Goal: Task Accomplishment & Management: Complete application form

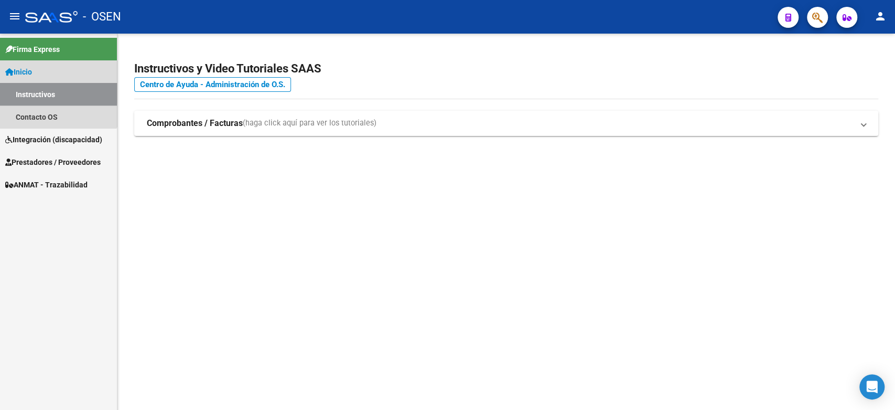
click at [44, 91] on link "Instructivos" at bounding box center [58, 94] width 117 height 23
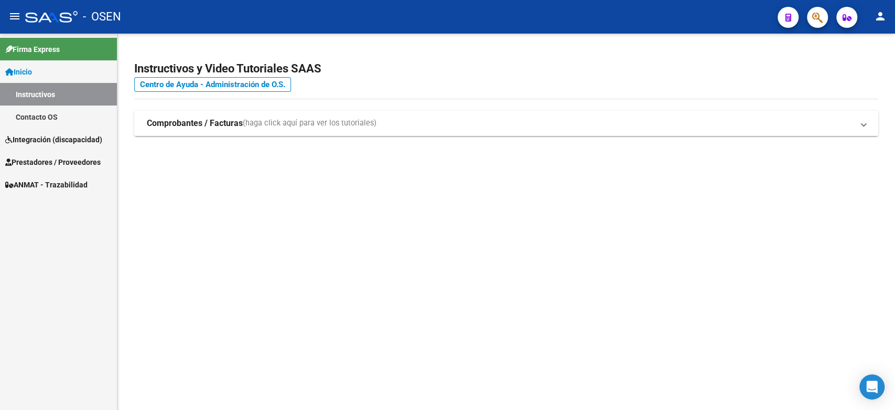
click at [203, 126] on strong "Comprobantes / Facturas" at bounding box center [195, 123] width 96 height 12
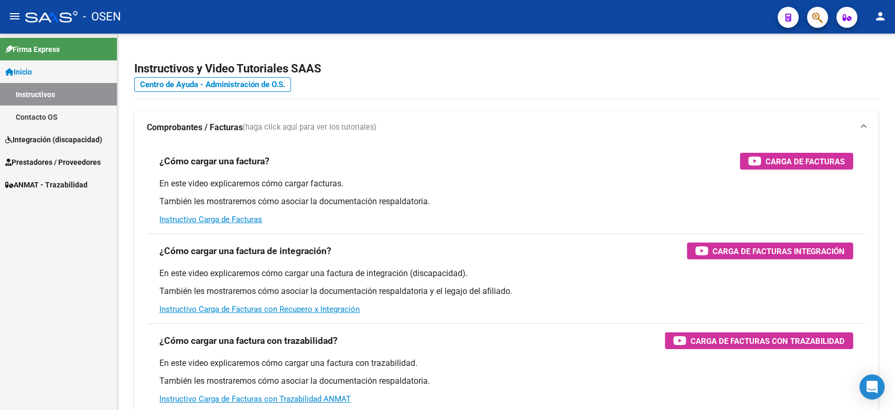
click at [29, 120] on link "Contacto OS" at bounding box center [58, 116] width 117 height 23
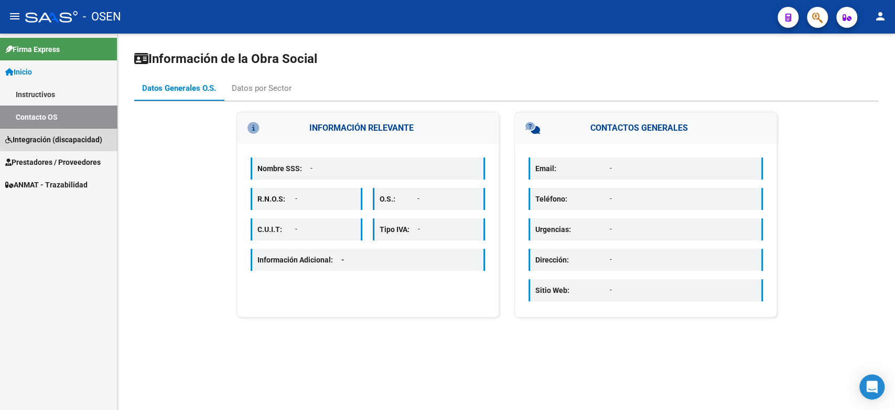
click at [59, 134] on span "Integración (discapacidad)" at bounding box center [53, 140] width 97 height 12
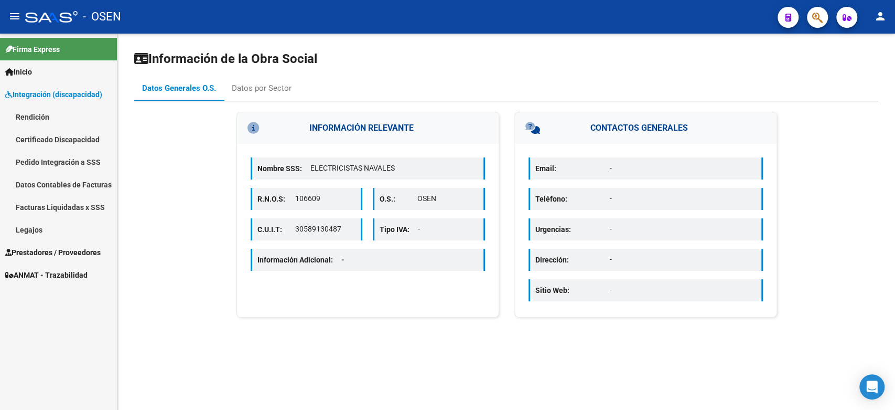
click at [32, 69] on span "Inicio" at bounding box center [18, 72] width 27 height 12
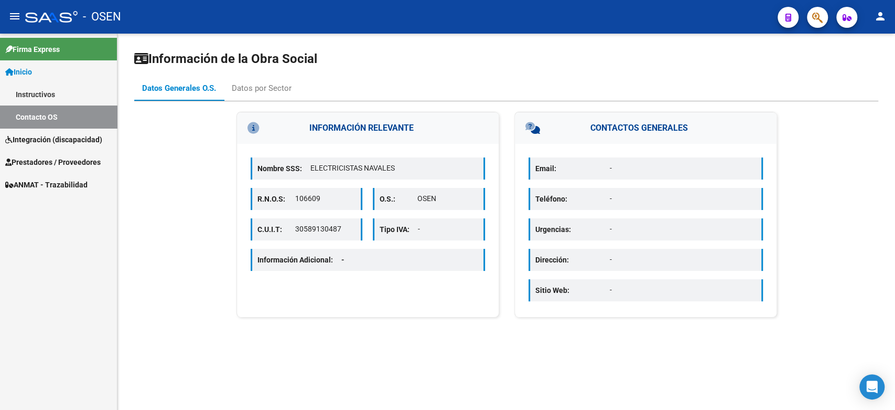
click at [71, 95] on link "Instructivos" at bounding box center [58, 94] width 117 height 23
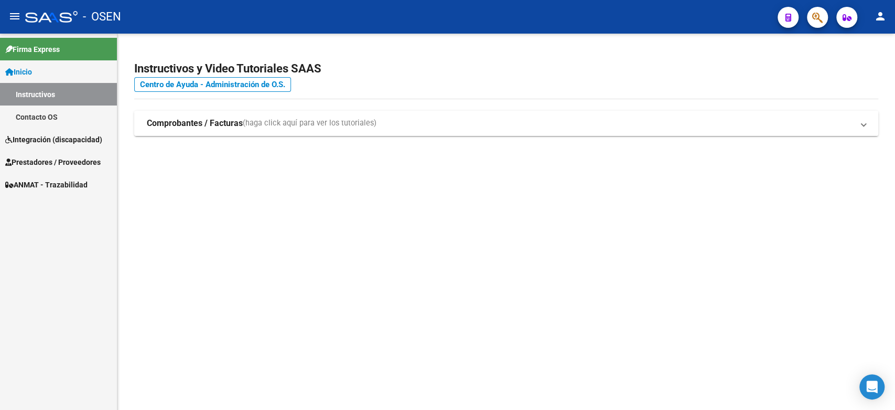
click at [177, 122] on strong "Comprobantes / Facturas" at bounding box center [195, 123] width 96 height 12
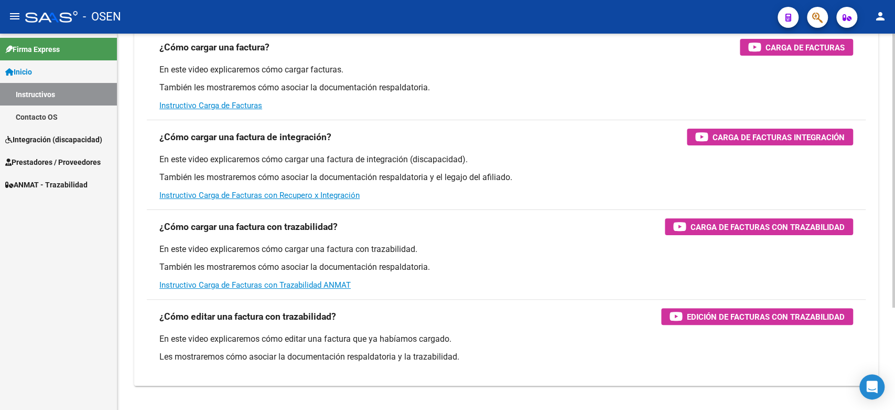
scroll to position [116, 0]
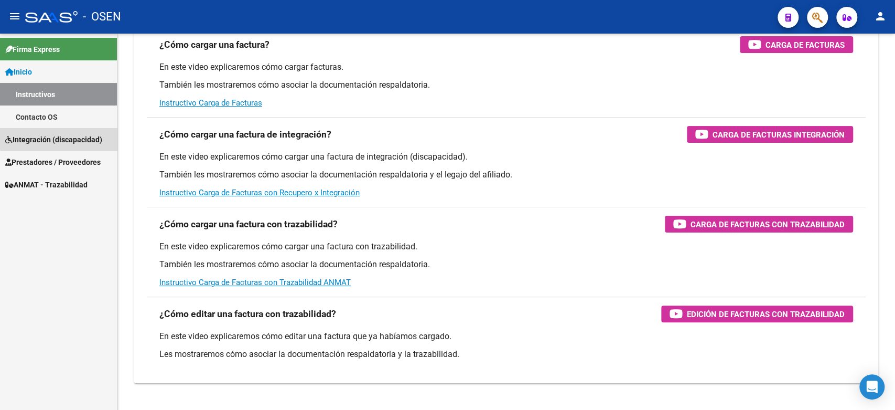
click at [60, 138] on span "Integración (discapacidad)" at bounding box center [53, 140] width 97 height 12
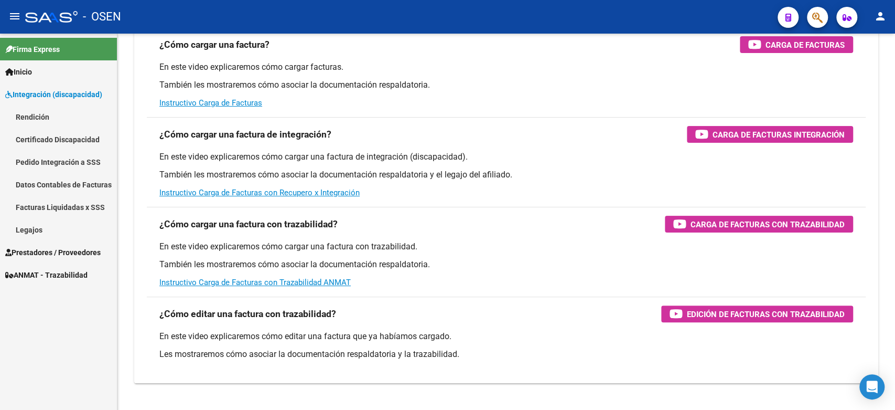
click at [32, 72] on span "Inicio" at bounding box center [18, 72] width 27 height 12
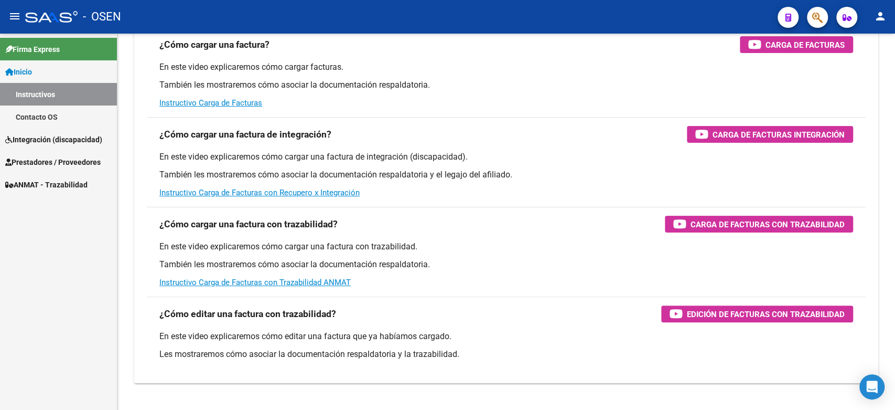
click at [58, 163] on span "Prestadores / Proveedores" at bounding box center [52, 162] width 95 height 12
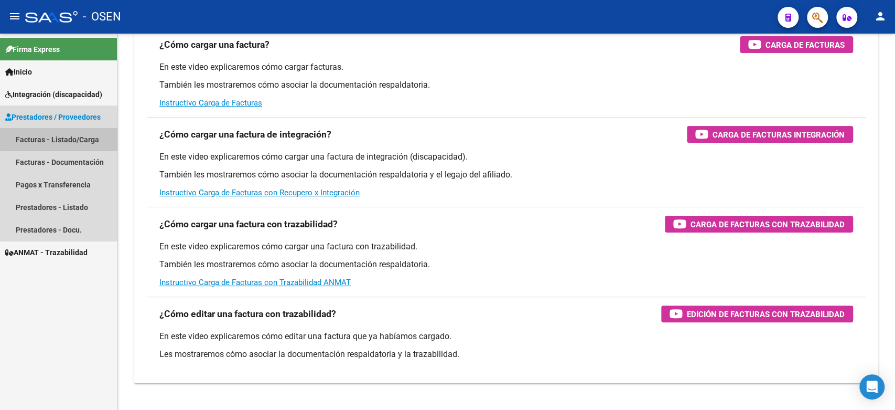
click at [63, 138] on link "Facturas - Listado/Carga" at bounding box center [58, 139] width 117 height 23
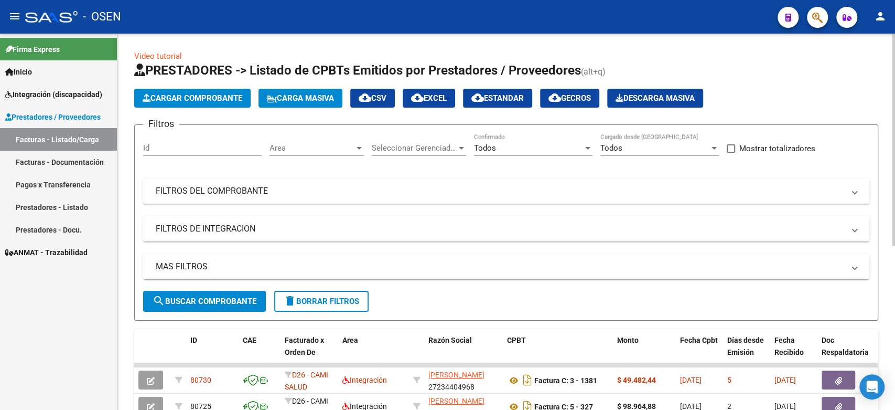
click at [286, 98] on span "Carga Masiva" at bounding box center [300, 97] width 67 height 9
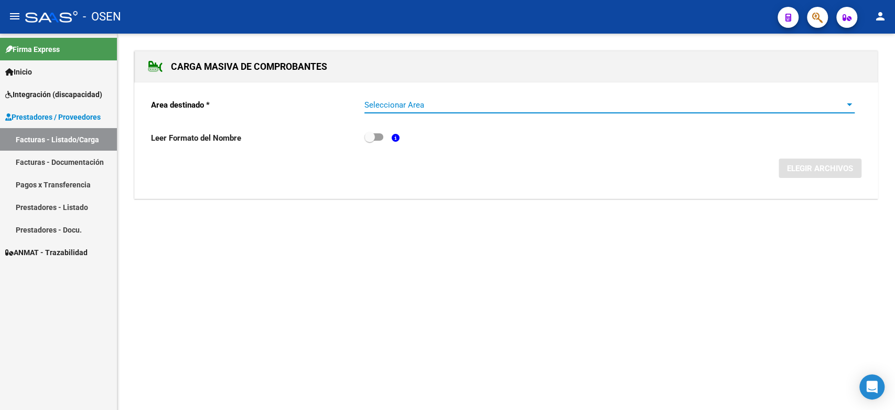
click at [405, 105] on span "Seleccionar Area" at bounding box center [604, 104] width 481 height 9
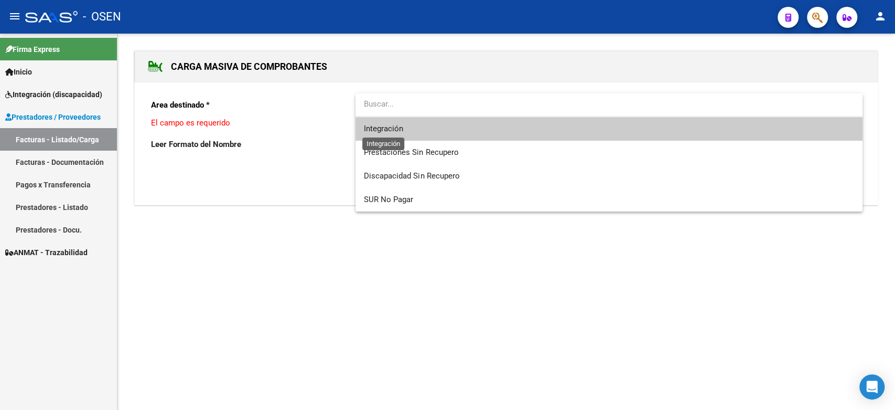
click at [403, 131] on span "Integración" at bounding box center [383, 128] width 39 height 9
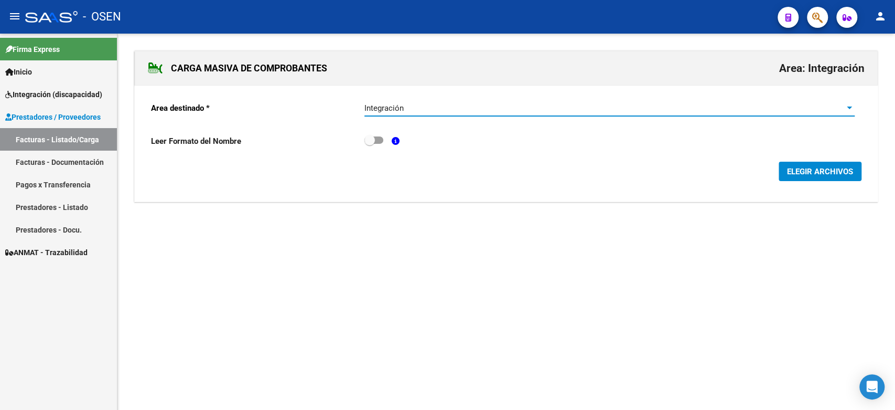
click at [800, 170] on span "ELEGIR ARCHIVOS" at bounding box center [820, 171] width 66 height 9
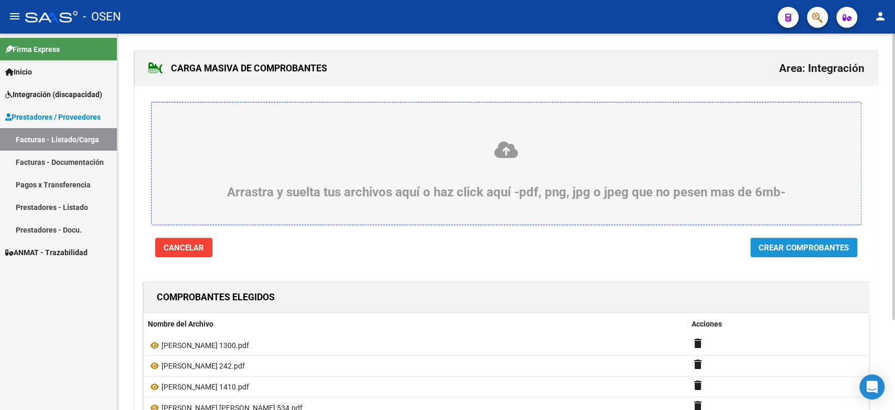
click at [780, 250] on span "Crear Comprobantes" at bounding box center [804, 247] width 90 height 9
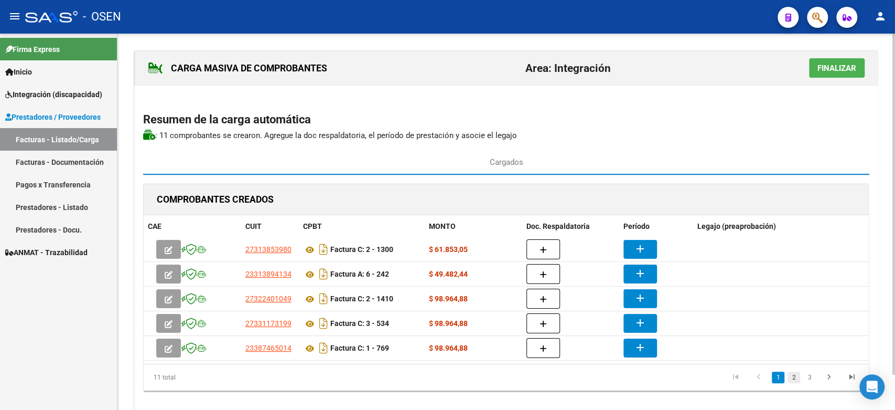
click at [792, 377] on link "2" at bounding box center [794, 377] width 13 height 12
click at [811, 375] on link "3" at bounding box center [809, 377] width 13 height 12
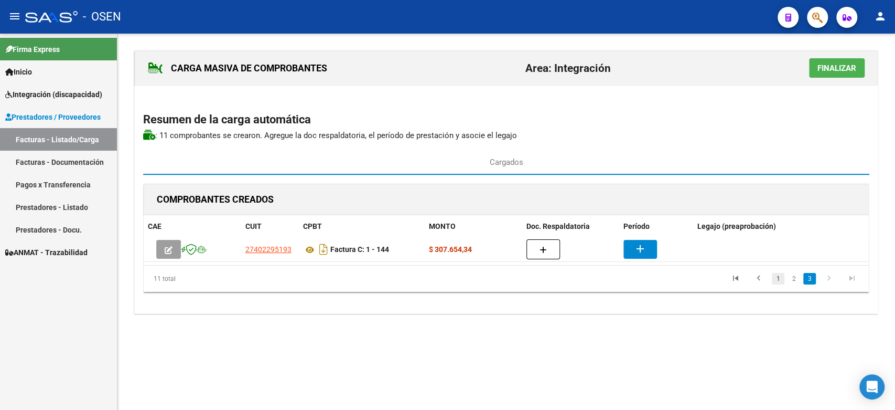
click at [772, 273] on link "1" at bounding box center [778, 279] width 13 height 12
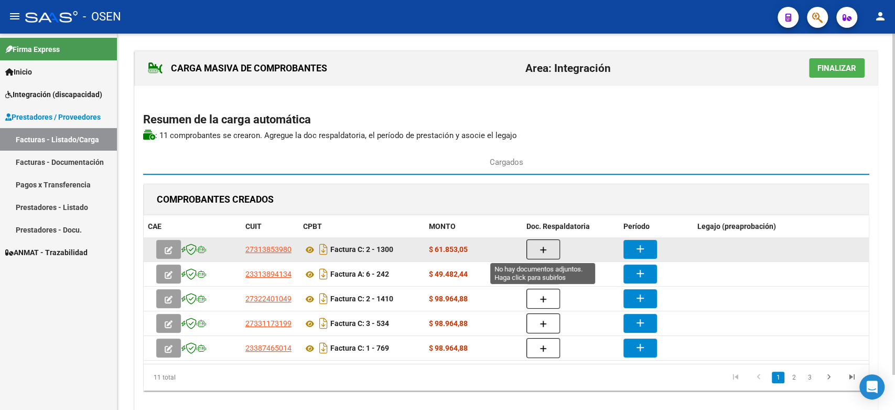
click at [539, 244] on button "button" at bounding box center [544, 249] width 34 height 20
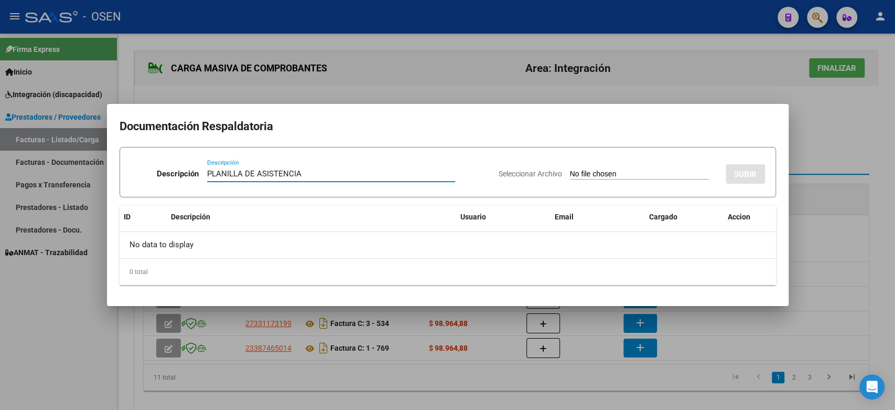
type input "PLANILLA DE ASISTENCIA"
click at [583, 175] on input "Seleccionar Archivo" at bounding box center [639, 174] width 139 height 10
type input "C:\fakepath\[PERSON_NAME] 1300 PLANILLA.pdf"
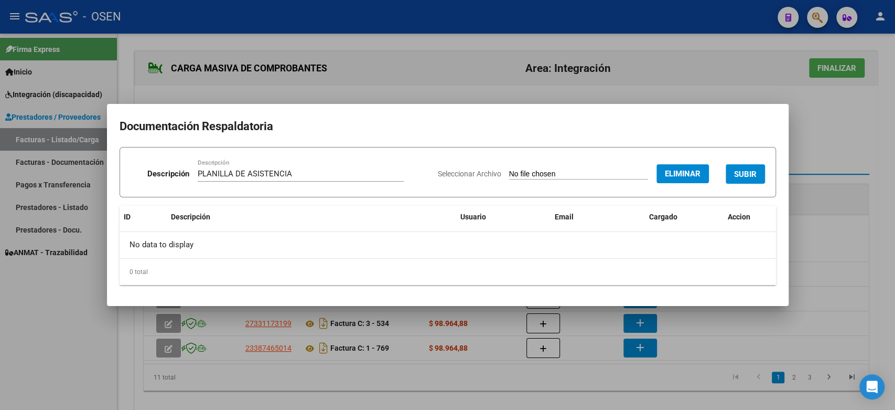
click at [743, 171] on span "SUBIR" at bounding box center [745, 173] width 23 height 9
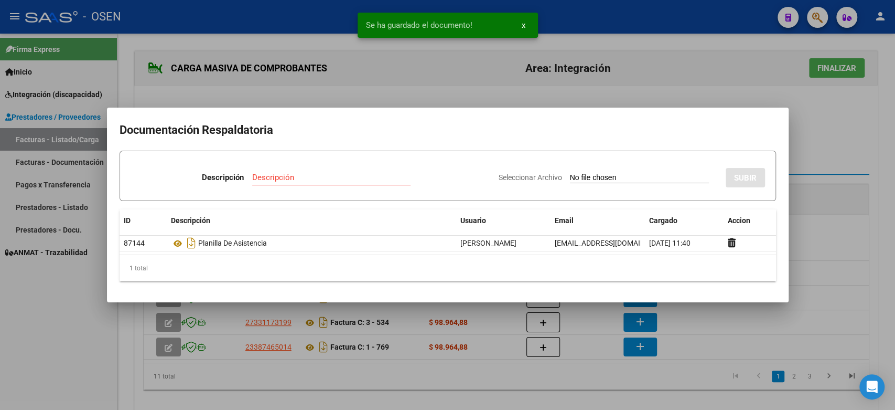
click at [849, 135] on div at bounding box center [447, 205] width 895 height 410
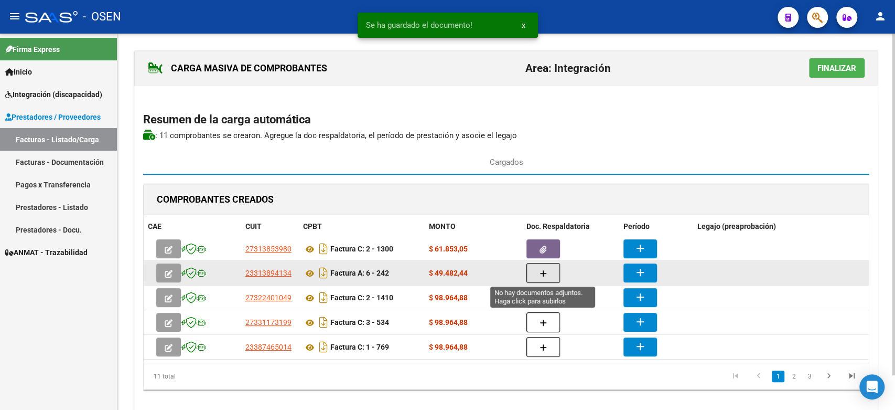
click at [544, 270] on icon "button" at bounding box center [543, 274] width 7 height 8
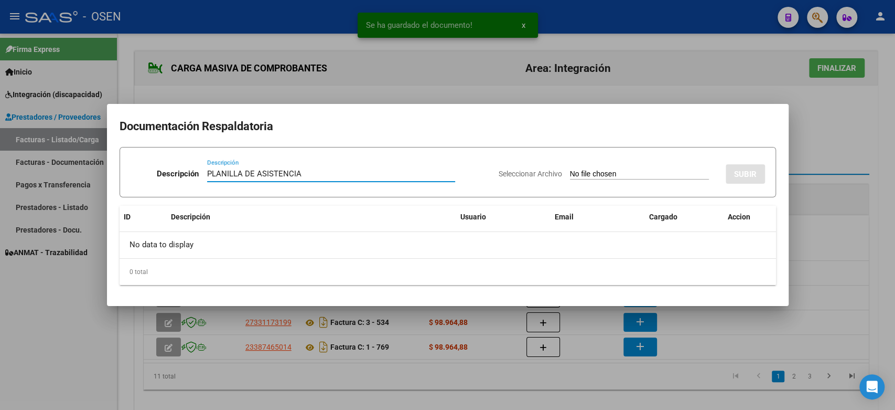
type input "PLANILLA DE ASISTENCIA"
click at [609, 171] on input "Seleccionar Archivo" at bounding box center [639, 174] width 139 height 10
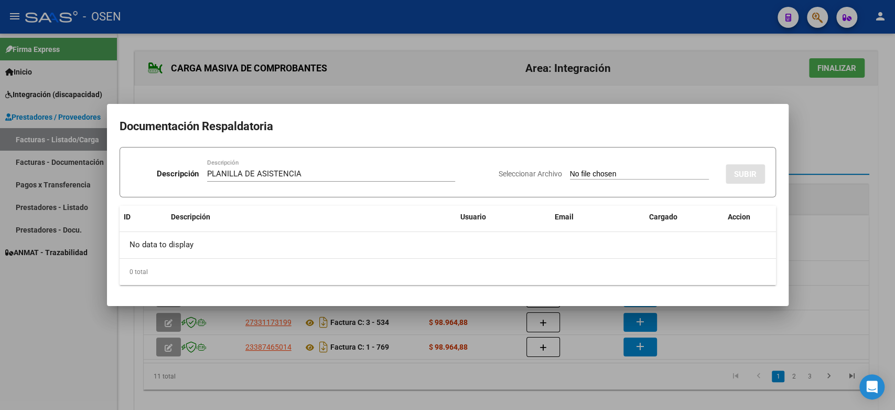
type input "C:\fakepath\[PERSON_NAME] 242 PLANILLA.pdf"
click at [749, 172] on span "SUBIR" at bounding box center [745, 173] width 23 height 9
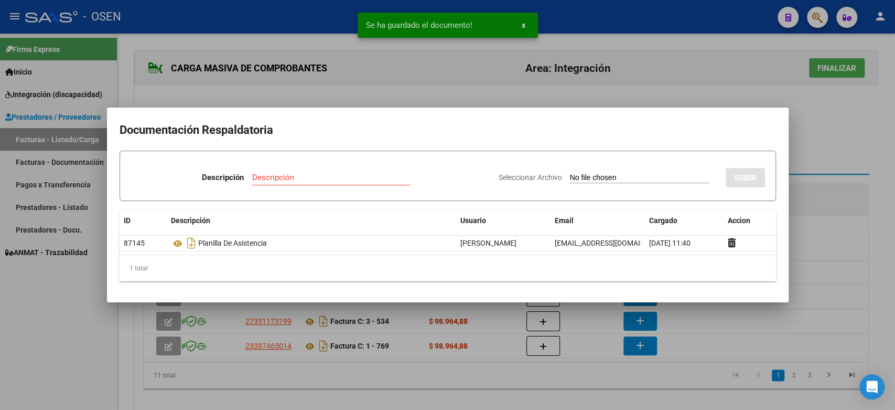
click at [824, 143] on div at bounding box center [447, 205] width 895 height 410
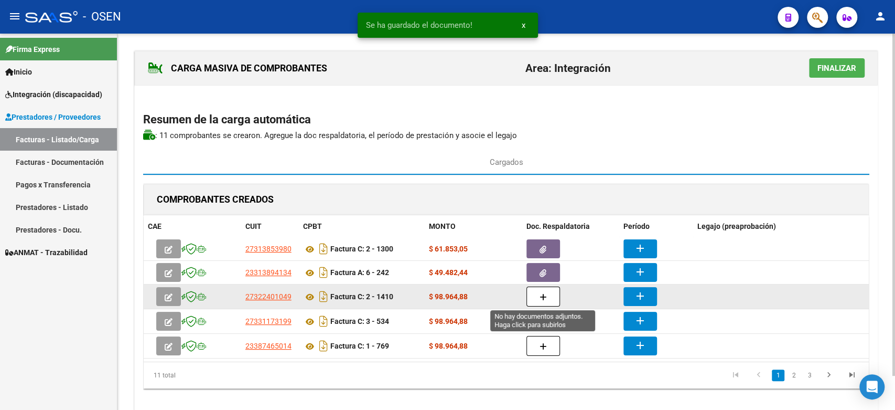
click at [539, 297] on button "button" at bounding box center [544, 296] width 34 height 20
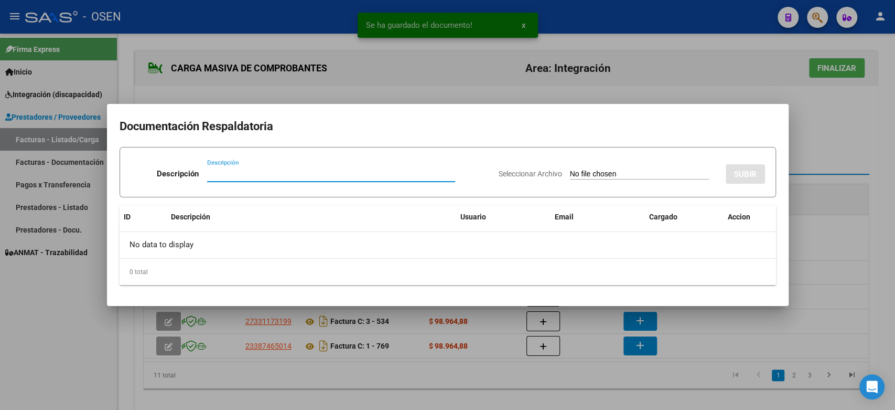
paste input "PLANILLA DE ASISTENCIA"
type input "PLANILLA DE ASISTENCIA"
click at [570, 174] on input "Seleccionar Archivo" at bounding box center [639, 174] width 139 height 10
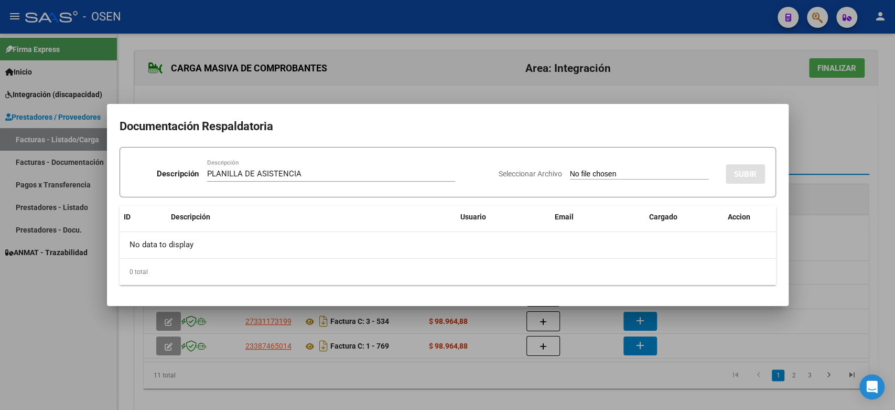
type input "C:\fakepath\[PERSON_NAME] 1410 PLANILLA.pdf"
click at [752, 167] on button "SUBIR" at bounding box center [745, 173] width 39 height 19
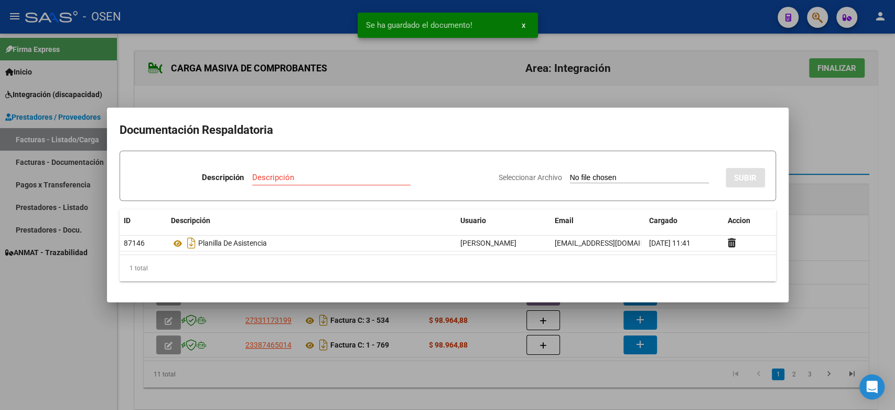
click at [809, 148] on div at bounding box center [447, 205] width 895 height 410
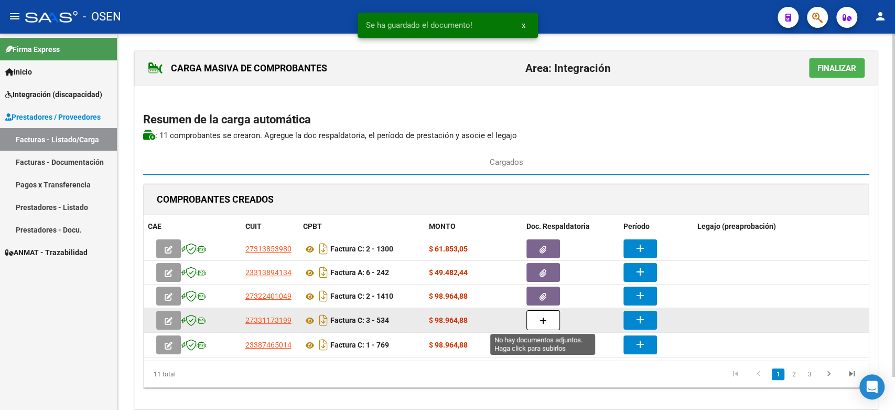
click at [545, 315] on button "button" at bounding box center [544, 320] width 34 height 20
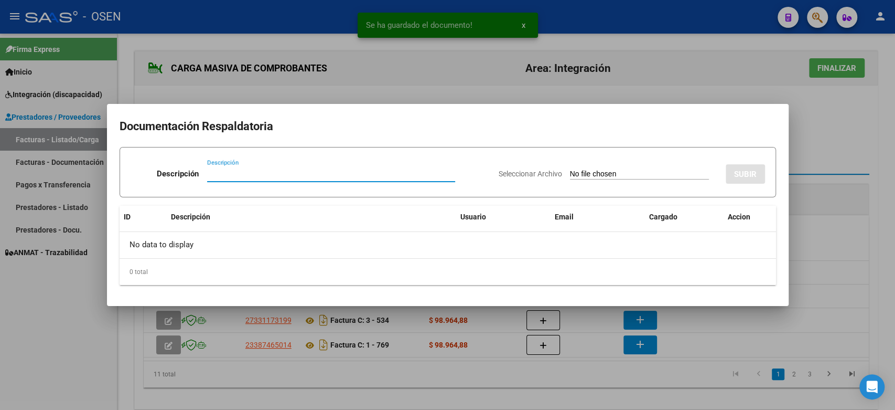
paste input "PLANILLA DE ASISTENCIA"
type input "PLANILLA DE ASISTENCIA"
click at [629, 170] on input "Seleccionar Archivo" at bounding box center [639, 174] width 139 height 10
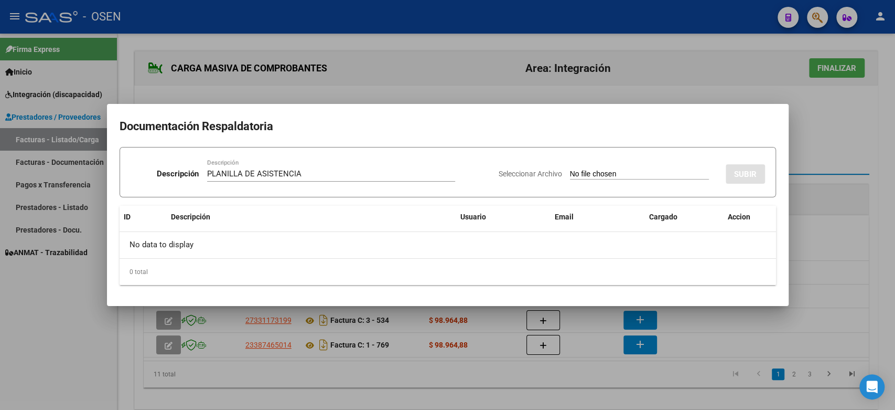
type input "C:\fakepath\[PERSON_NAME] [PERSON_NAME] 534 PLANILLA.pdf"
click at [750, 167] on button "SUBIR" at bounding box center [745, 173] width 39 height 19
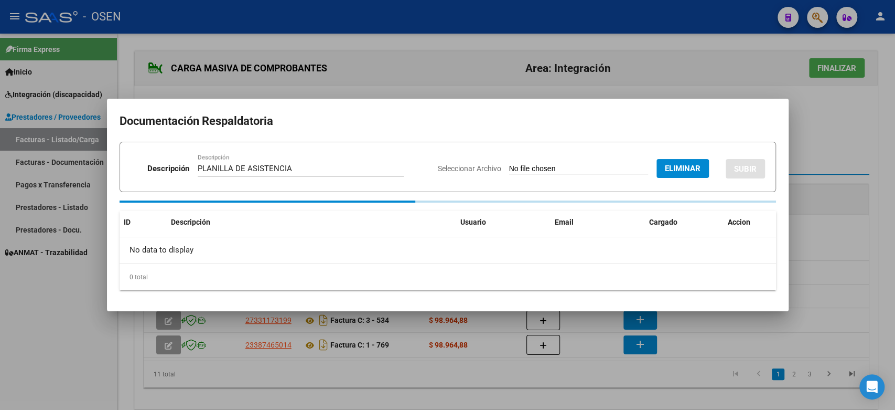
click at [827, 147] on div at bounding box center [447, 205] width 895 height 410
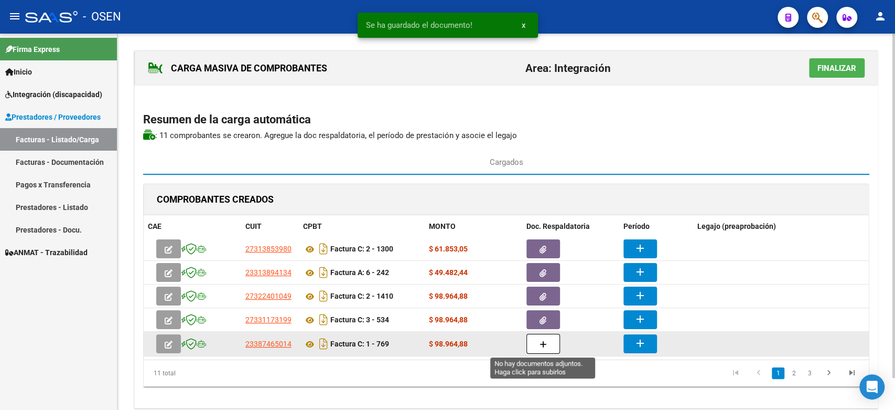
click at [547, 349] on button "button" at bounding box center [544, 344] width 34 height 20
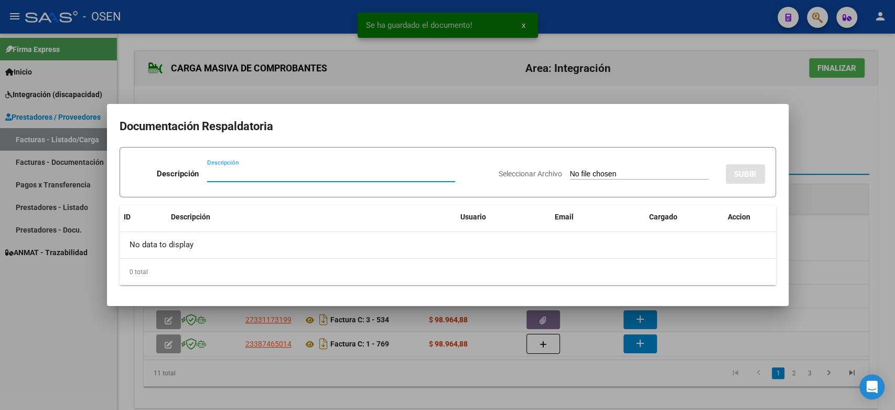
paste input "PLANILLA DE ASISTENCIA"
type input "PLANILLA DE ASISTENCIA"
click at [586, 174] on input "Seleccionar Archivo" at bounding box center [639, 174] width 139 height 10
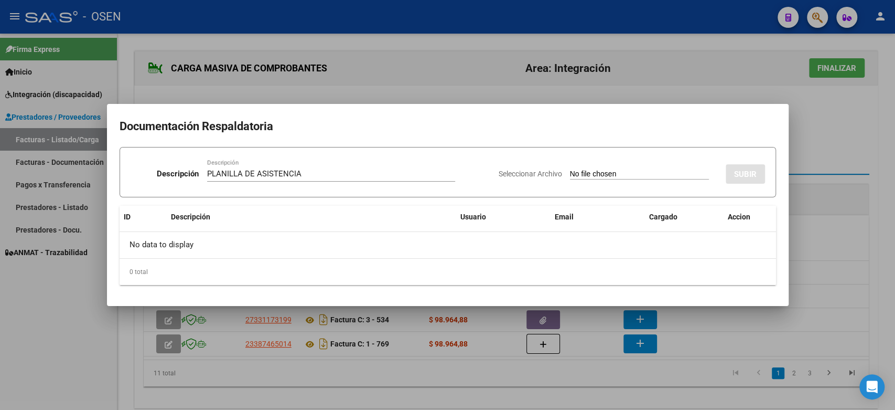
type input "C:\fakepath\[PERSON_NAME] 769 PLANILLA.pdf"
click at [747, 175] on span "SUBIR" at bounding box center [745, 173] width 23 height 9
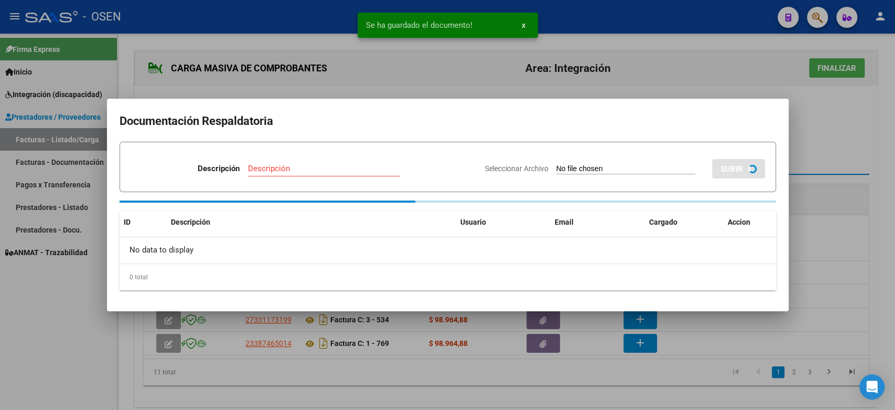
click at [836, 150] on div at bounding box center [447, 205] width 895 height 410
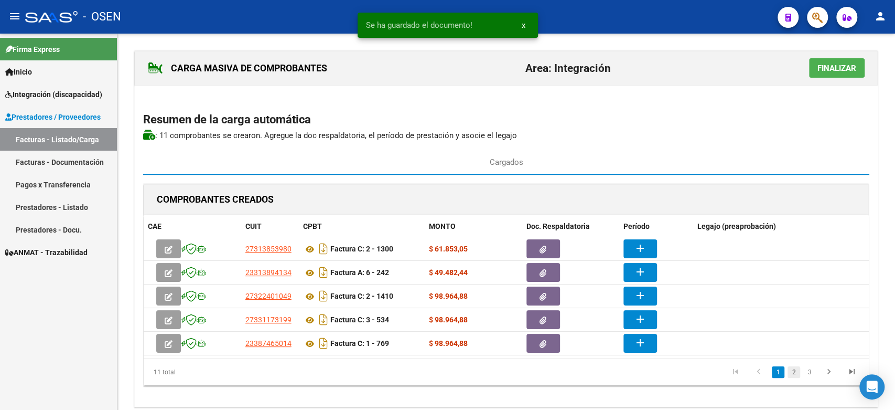
click at [796, 371] on link "2" at bounding box center [794, 372] width 13 height 12
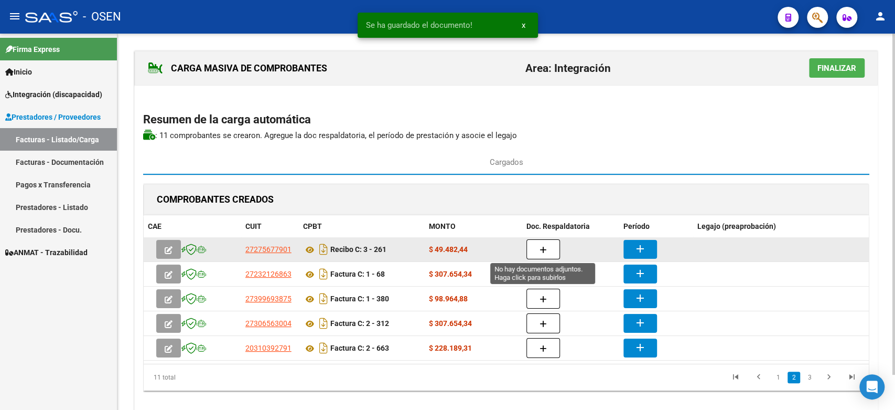
click at [545, 242] on button "button" at bounding box center [544, 249] width 34 height 20
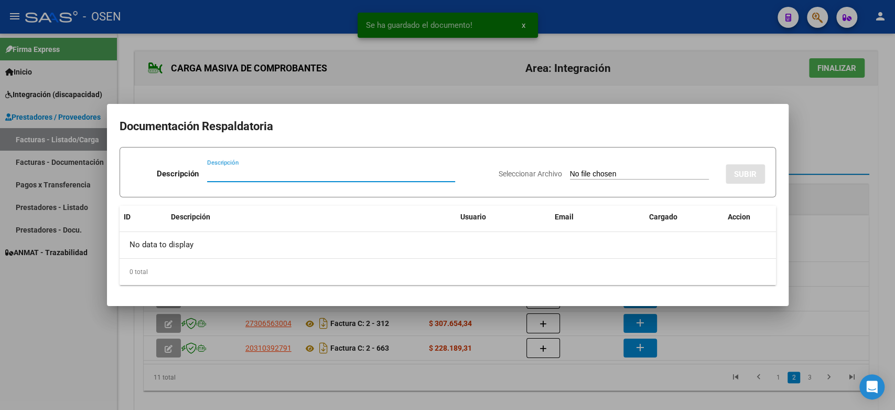
paste input "PLANILLA DE ASISTENCIA"
type input "PLANILLA DE ASISTENCIA"
click at [581, 170] on input "Seleccionar Archivo" at bounding box center [639, 174] width 139 height 10
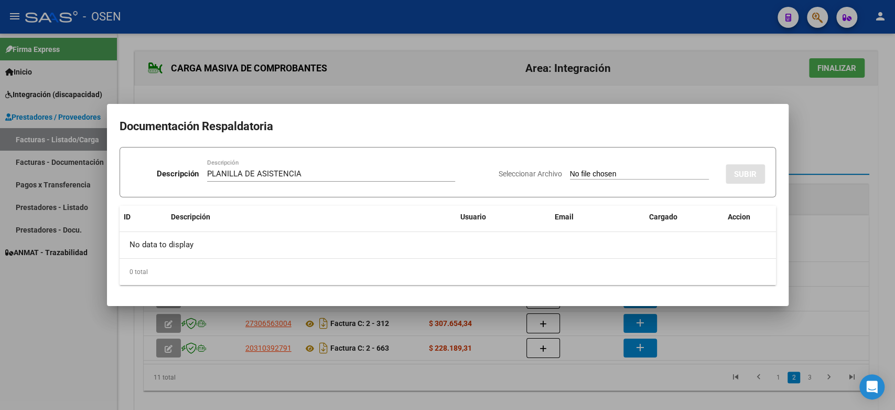
type input "C:\fakepath\[PERSON_NAME] 261 PLANILLA.pdf"
click at [747, 171] on span "SUBIR" at bounding box center [745, 173] width 23 height 9
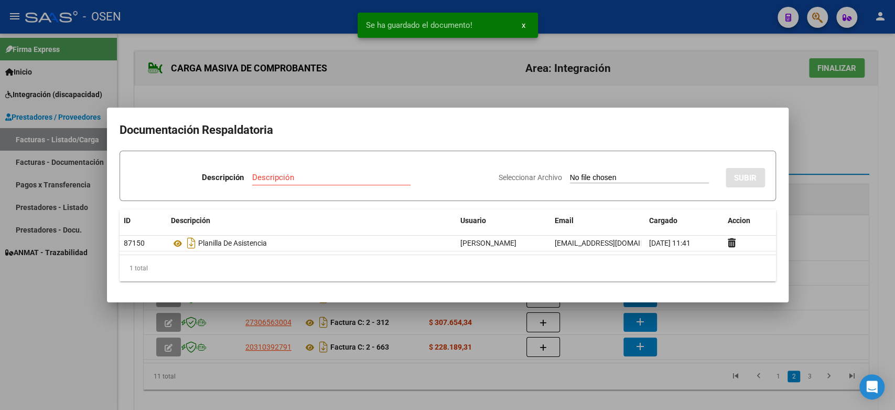
click at [833, 175] on div at bounding box center [447, 205] width 895 height 410
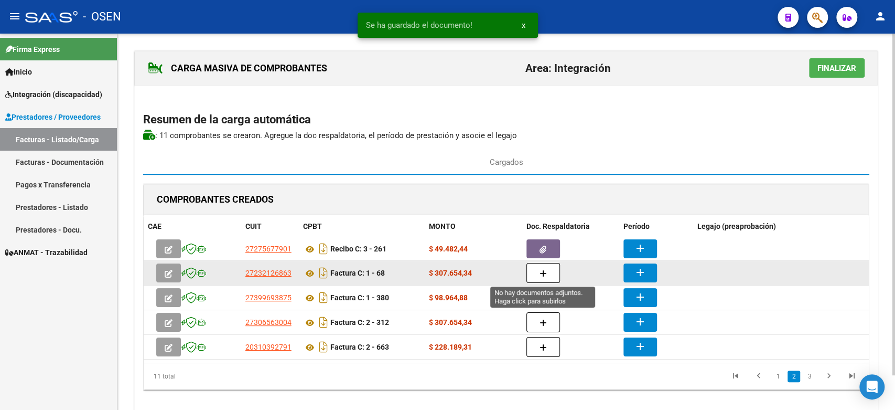
click at [554, 276] on button "button" at bounding box center [544, 273] width 34 height 20
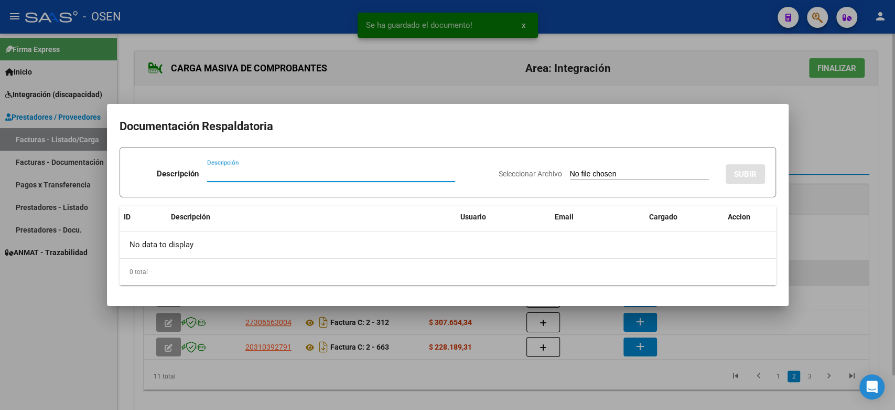
paste input "PLANILLA DE ASISTENCIA"
type input "PLANILLA DE ASISTENCIA"
click at [635, 177] on input "Seleccionar Archivo" at bounding box center [639, 174] width 139 height 10
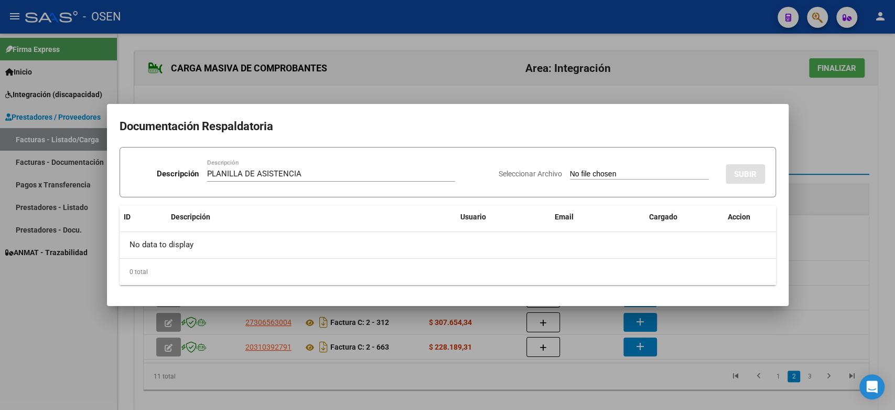
type input "C:\fakepath\[PERSON_NAME] 68 PLANILLA.pdf"
click at [740, 169] on span "SUBIR" at bounding box center [745, 173] width 23 height 9
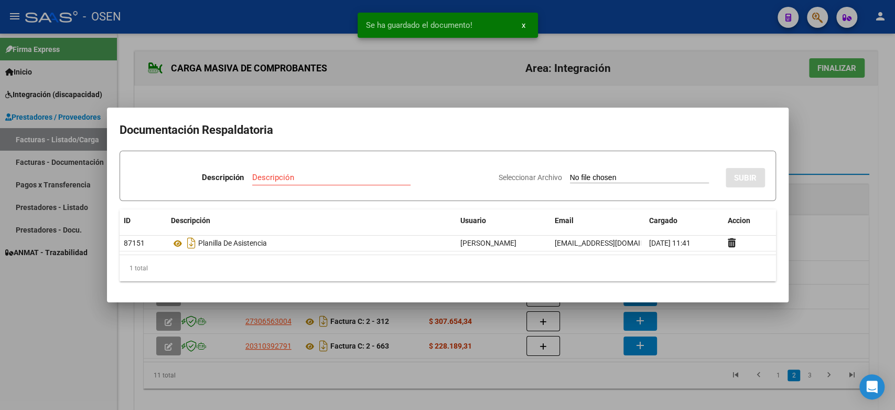
click at [839, 154] on div at bounding box center [447, 205] width 895 height 410
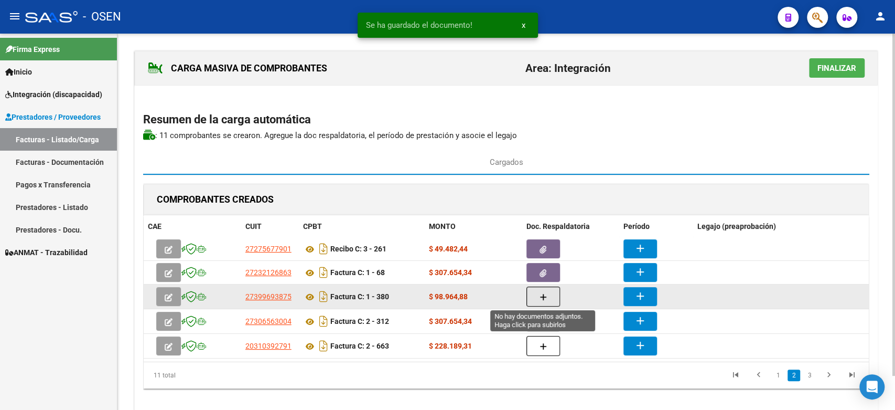
click at [534, 292] on button "button" at bounding box center [544, 296] width 34 height 20
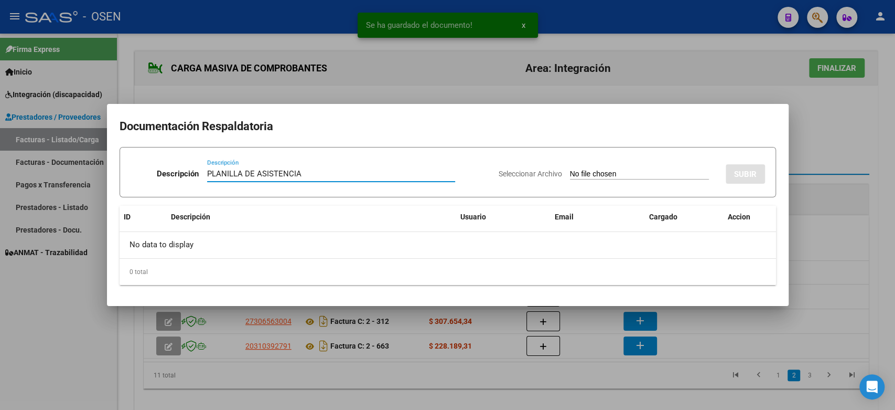
type input "PLANILLA DE ASISTENCIA"
click at [601, 167] on div "Seleccionar Archivo SUBIR" at bounding box center [632, 172] width 266 height 32
click at [604, 169] on app-file-uploader "Seleccionar Archivo" at bounding box center [608, 173] width 219 height 9
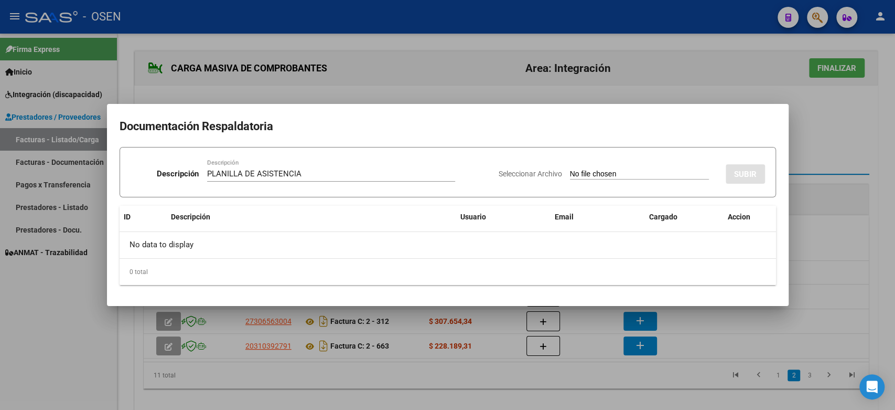
click at [607, 174] on input "Seleccionar Archivo" at bounding box center [639, 174] width 139 height 10
type input "C:\fakepath\[PERSON_NAME] 380 PLANILLA.pdf"
click at [743, 170] on span "SUBIR" at bounding box center [745, 173] width 23 height 9
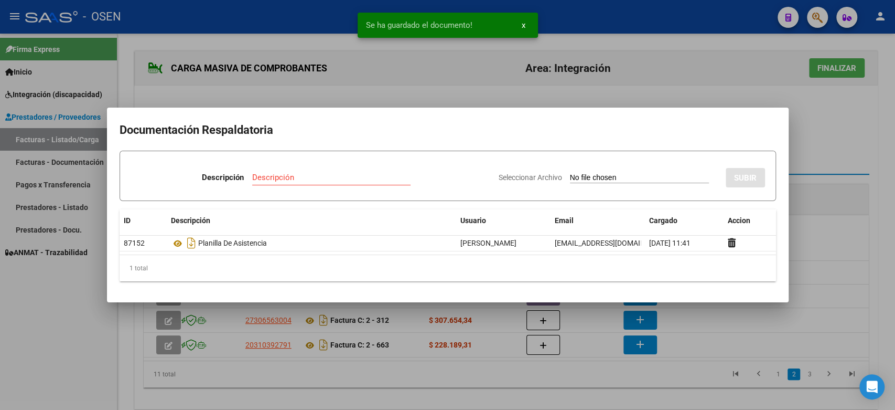
click at [836, 166] on div at bounding box center [447, 205] width 895 height 410
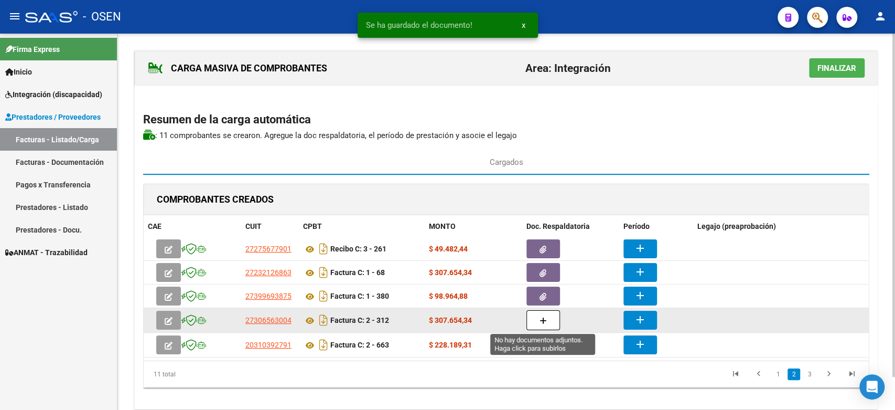
click at [540, 320] on icon "button" at bounding box center [543, 321] width 7 height 8
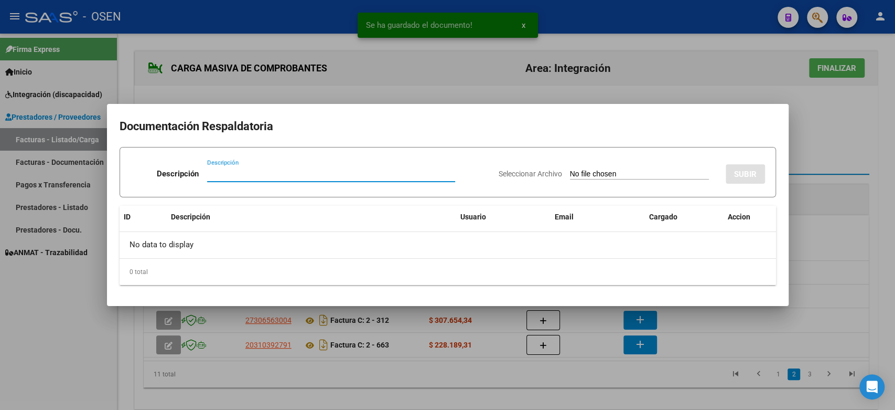
paste input "PLANILLA DE ASISTENCIA"
type input "PLANILLA DE ASISTENCIA"
click at [613, 169] on div "Seleccionar Archivo SUBIR" at bounding box center [632, 172] width 266 height 32
click at [613, 169] on input "Seleccionar Archivo" at bounding box center [639, 174] width 139 height 10
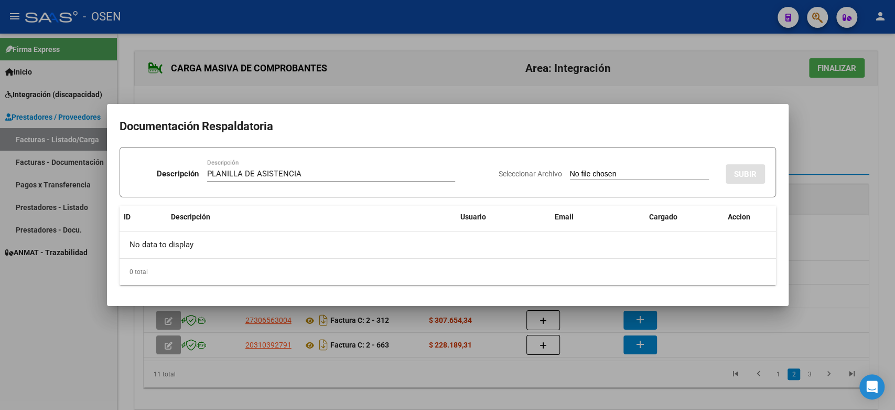
type input "C:\fakepath\[PERSON_NAME] 312 PLANILLA.pdf"
click at [751, 168] on button "SUBIR" at bounding box center [745, 173] width 39 height 19
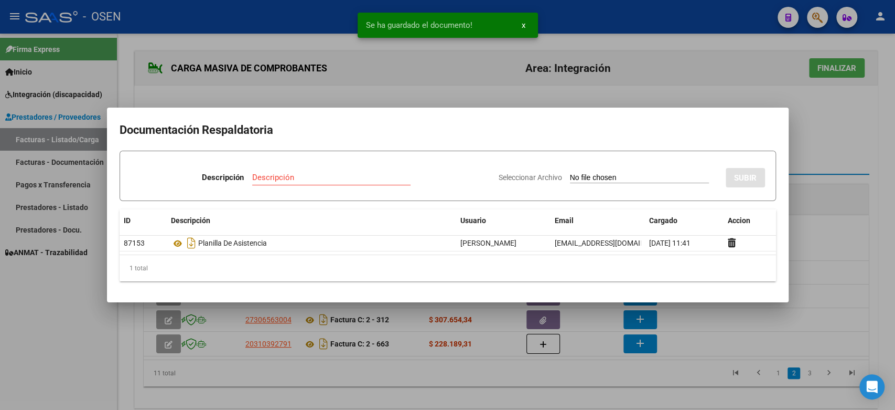
click at [826, 147] on div at bounding box center [447, 205] width 895 height 410
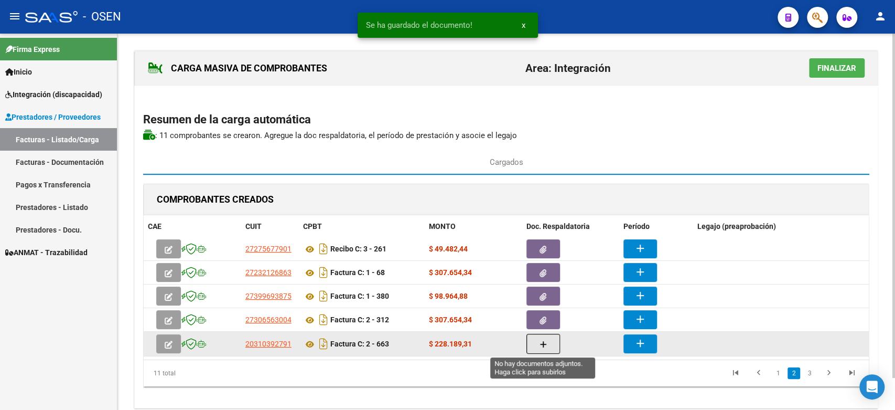
click at [541, 347] on icon "button" at bounding box center [543, 344] width 7 height 8
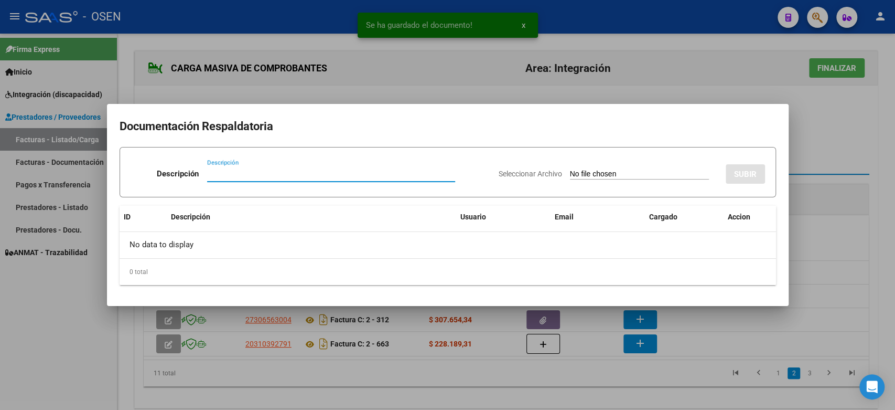
paste input "PLANILLA DE ASISTENCIA"
type input "PLANILLA DE ASISTENCIA"
click at [574, 175] on input "Seleccionar Archivo" at bounding box center [639, 174] width 139 height 10
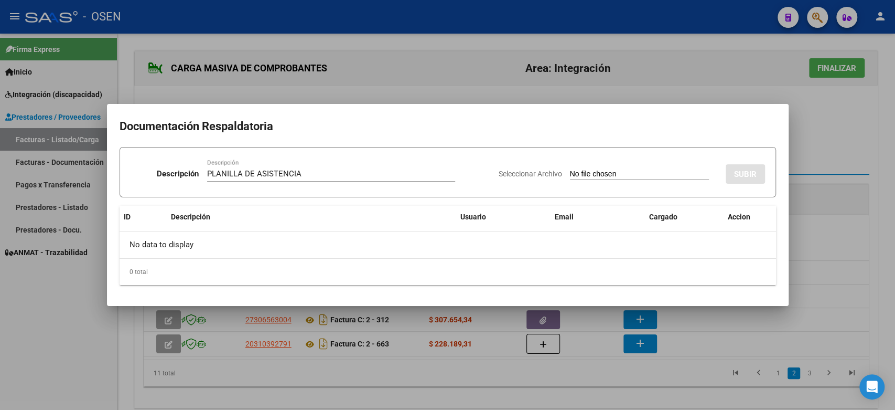
type input "C:\fakepath\[PERSON_NAME] 663 PLANILLA.pdf"
click at [746, 170] on span "SUBIR" at bounding box center [745, 173] width 23 height 9
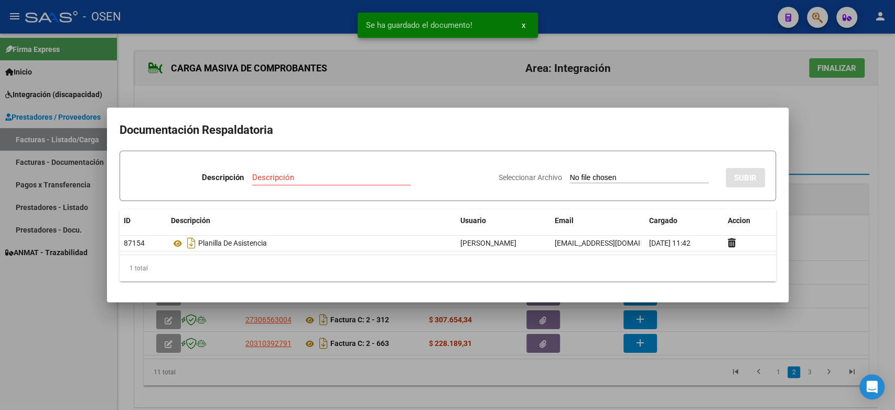
click at [853, 146] on div at bounding box center [447, 205] width 895 height 410
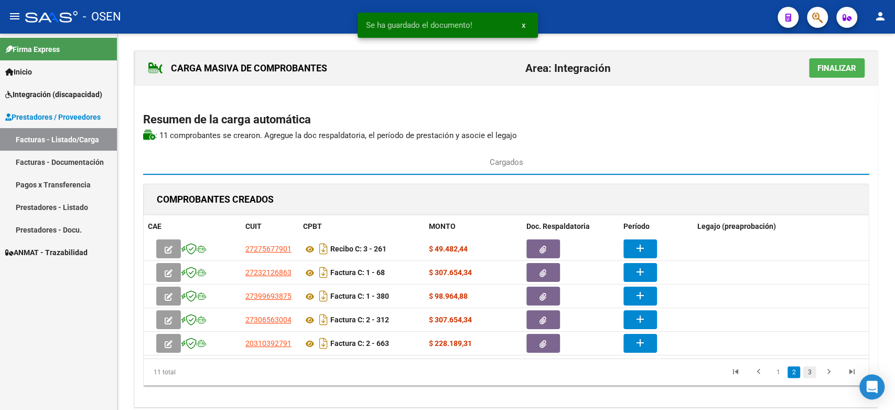
click at [812, 372] on link "3" at bounding box center [809, 372] width 13 height 12
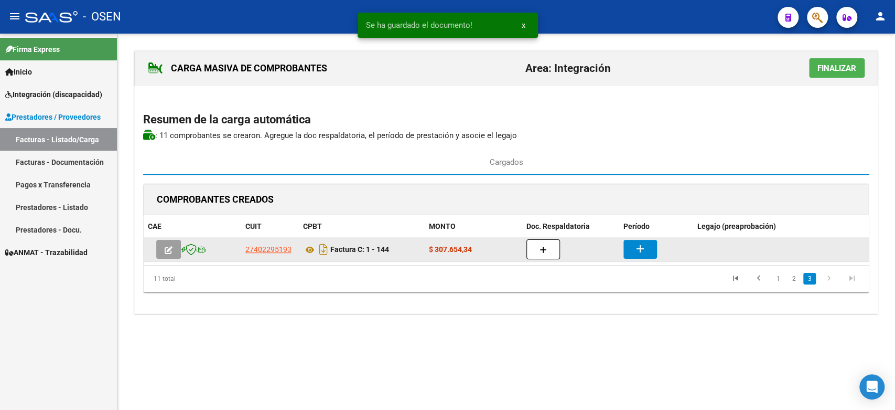
click at [553, 251] on button "button" at bounding box center [544, 249] width 34 height 20
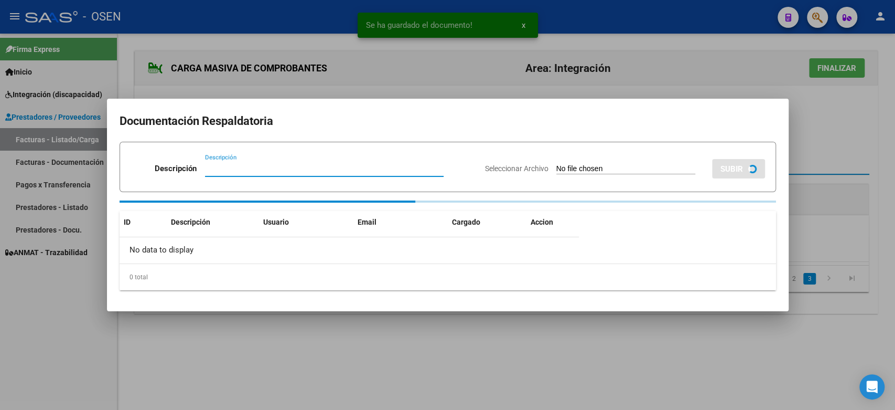
paste input "PLANILLA DE ASISTENCIA"
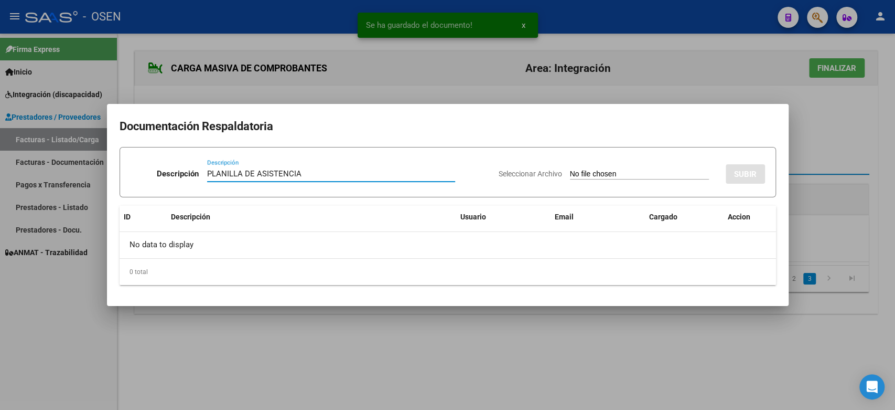
type input "PLANILLA DE ASISTENCIA"
click at [570, 170] on input "Seleccionar Archivo" at bounding box center [639, 174] width 139 height 10
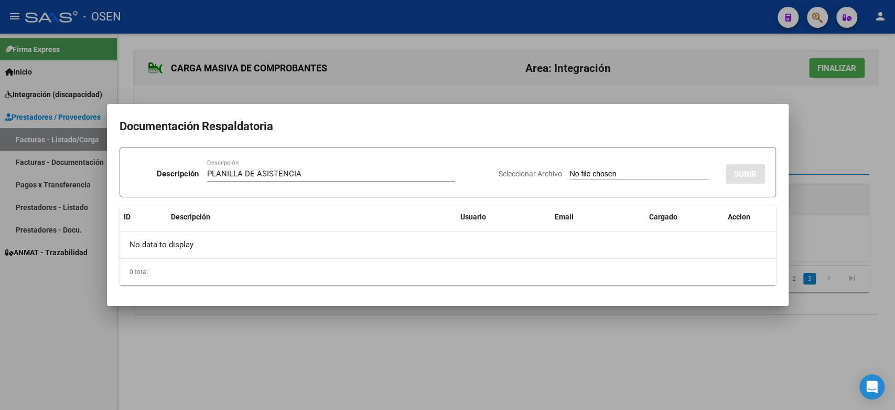
type input "C:\fakepath\[PERSON_NAME] 144 PLANILLA.pdf"
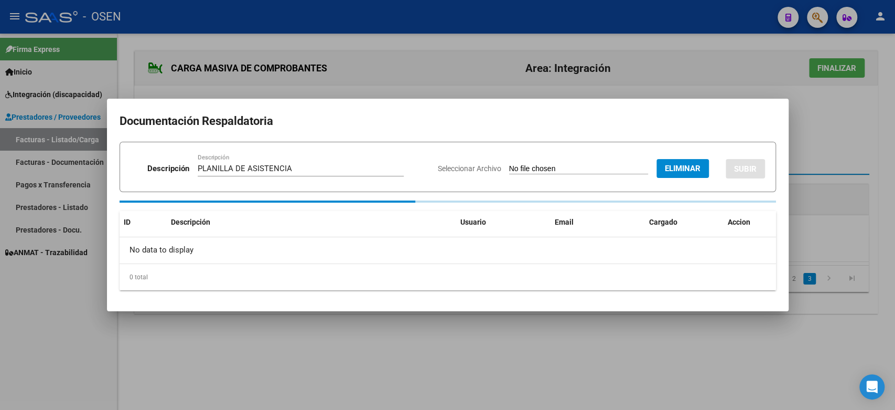
click at [741, 165] on button "SUBIR" at bounding box center [745, 168] width 39 height 19
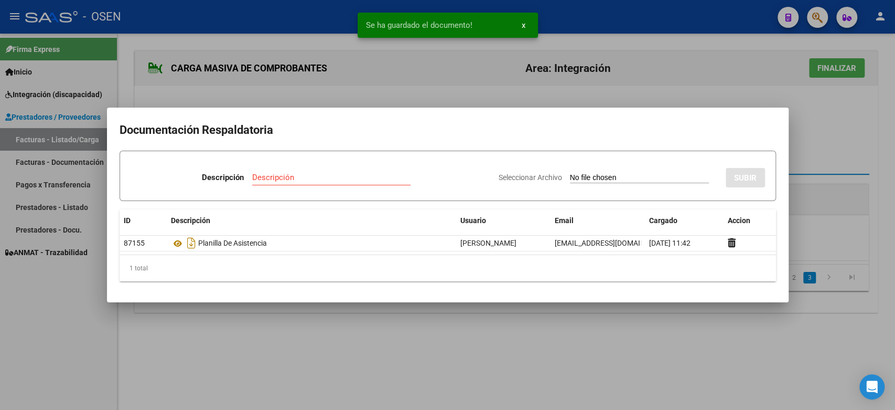
click at [888, 144] on div at bounding box center [447, 205] width 895 height 410
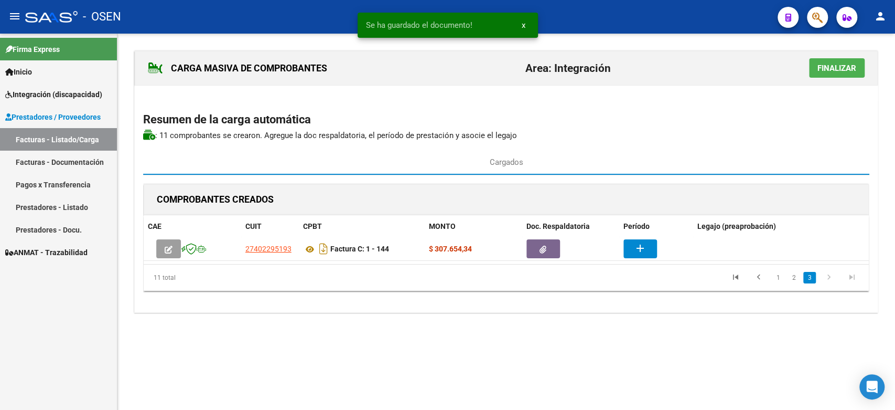
click at [771, 276] on li "1" at bounding box center [778, 278] width 16 height 18
click at [765, 273] on link "go to previous page" at bounding box center [759, 278] width 20 height 12
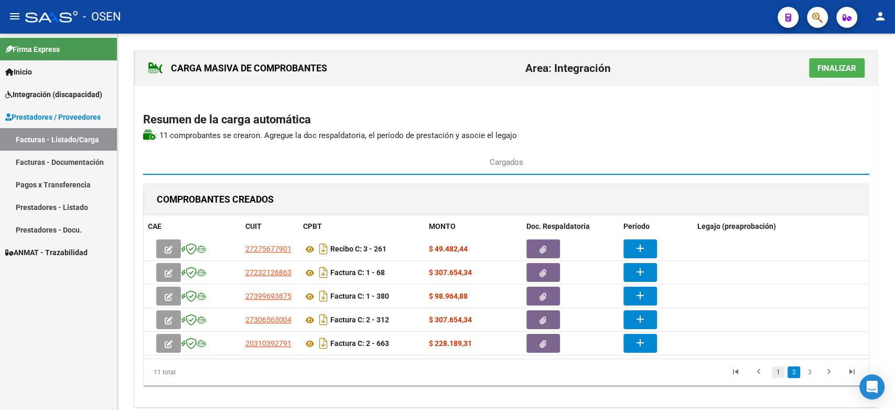
click at [779, 371] on link "1" at bounding box center [778, 372] width 13 height 12
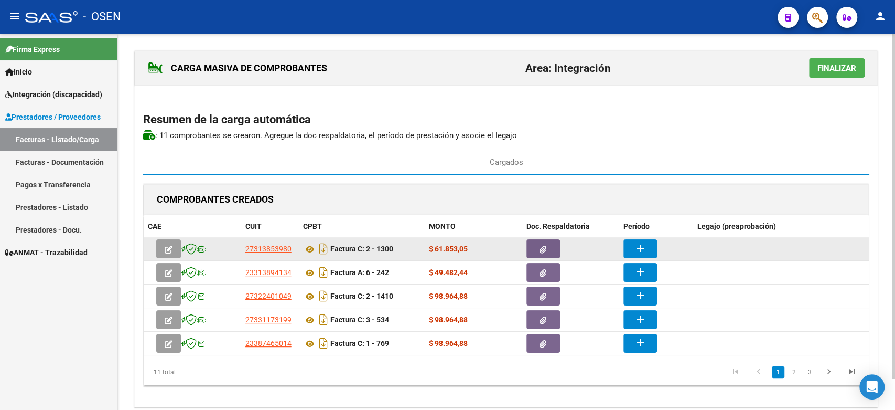
click at [637, 248] on mat-icon "add" at bounding box center [640, 248] width 13 height 13
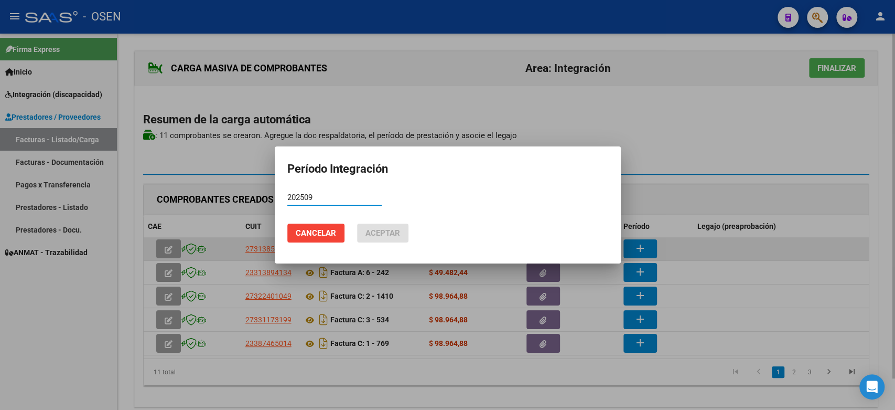
type input "202509"
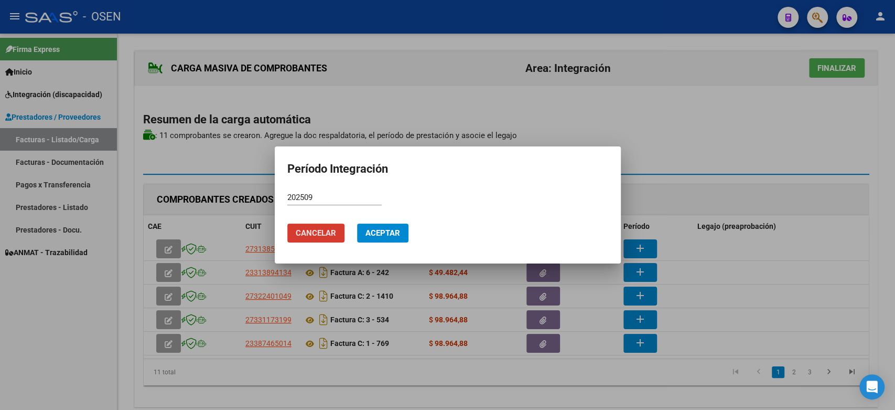
click at [398, 233] on span "Aceptar" at bounding box center [383, 232] width 35 height 9
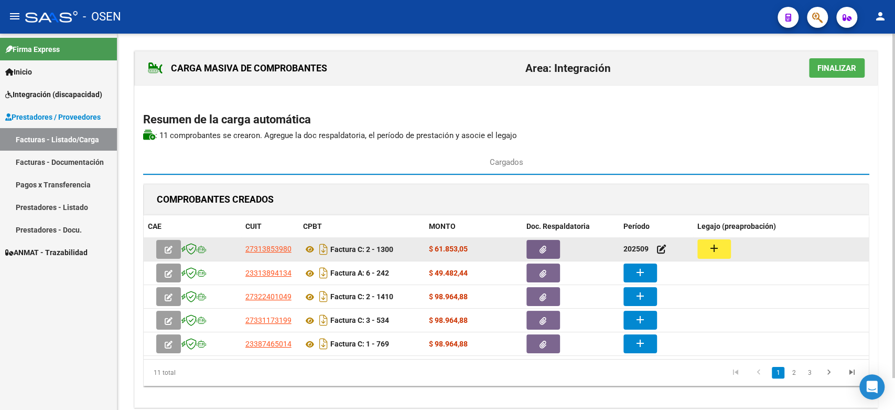
click at [725, 246] on button "add" at bounding box center [714, 248] width 34 height 19
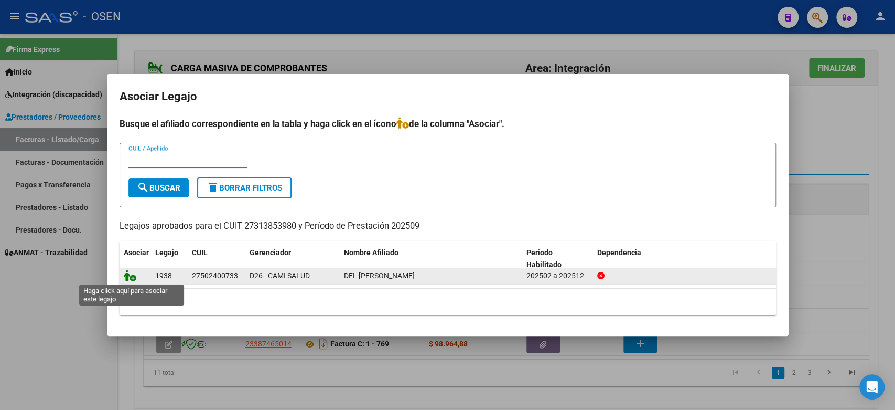
click at [134, 279] on icon at bounding box center [130, 276] width 13 height 12
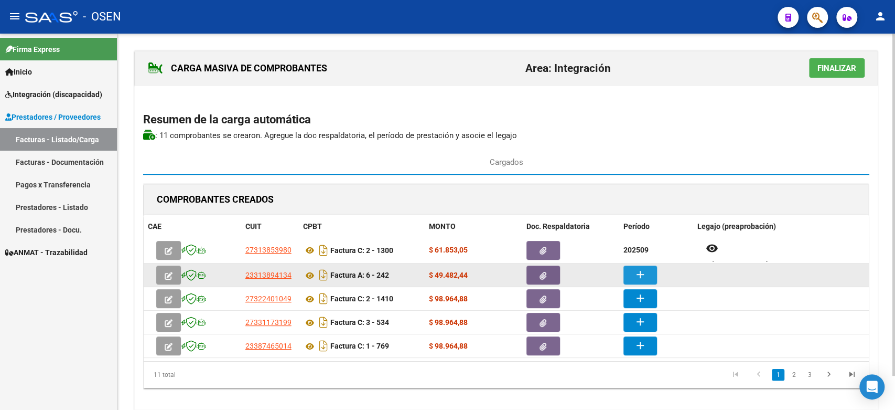
click at [638, 269] on mat-icon "add" at bounding box center [640, 274] width 13 height 13
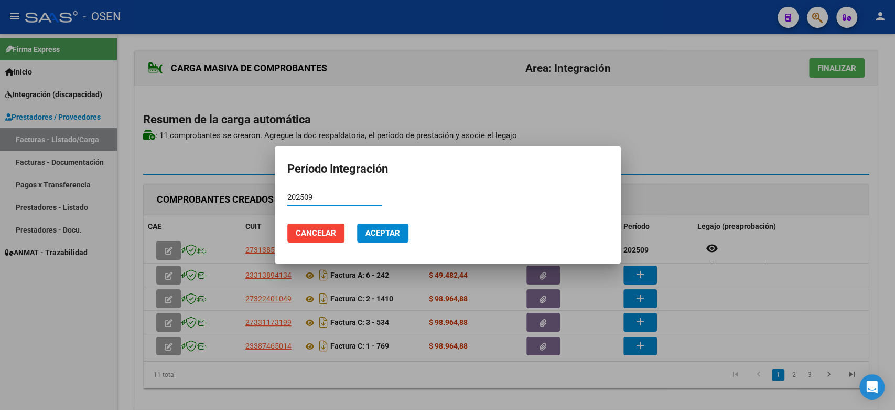
type input "202509"
click at [393, 238] on button "Aceptar" at bounding box center [382, 232] width 51 height 19
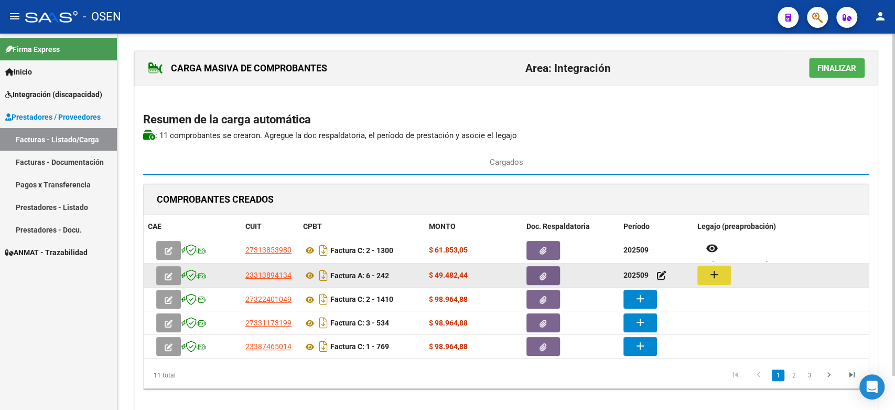
click at [720, 276] on mat-icon "add" at bounding box center [714, 274] width 13 height 13
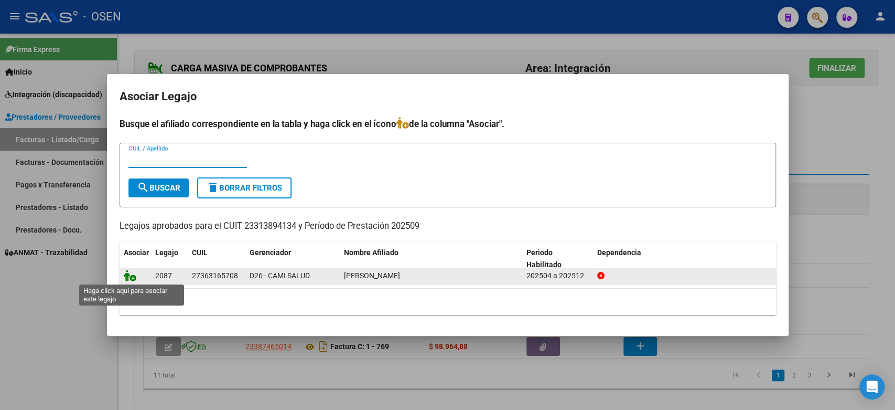
click at [126, 280] on icon at bounding box center [130, 276] width 13 height 12
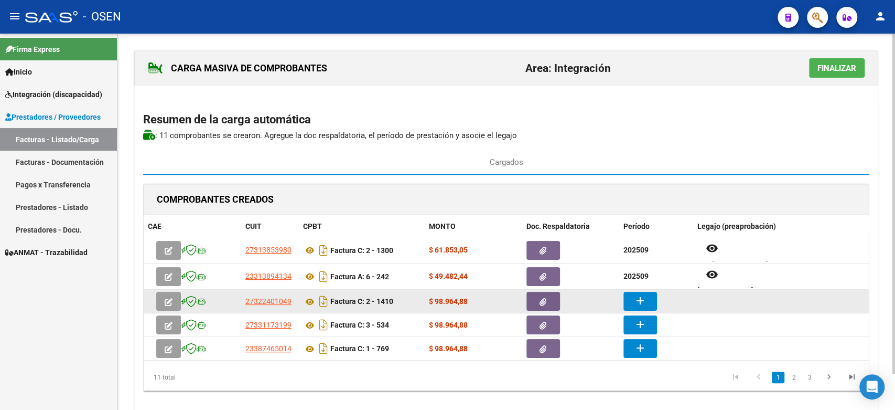
click at [637, 303] on mat-icon "add" at bounding box center [640, 300] width 13 height 13
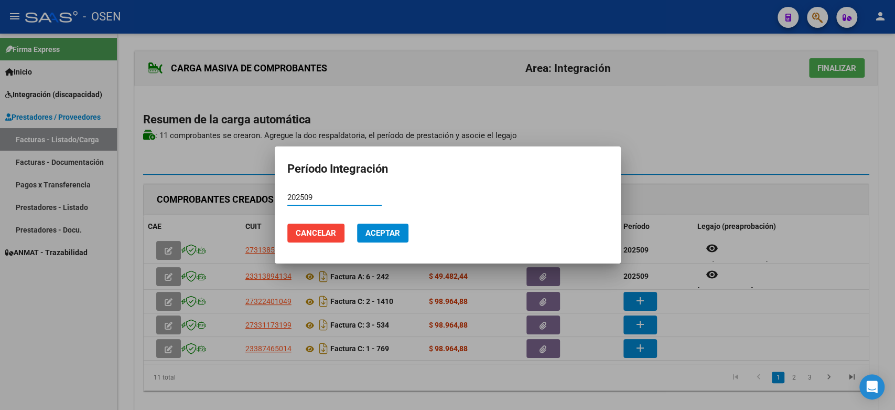
type input "202509"
click at [387, 229] on span "Aceptar" at bounding box center [383, 232] width 35 height 9
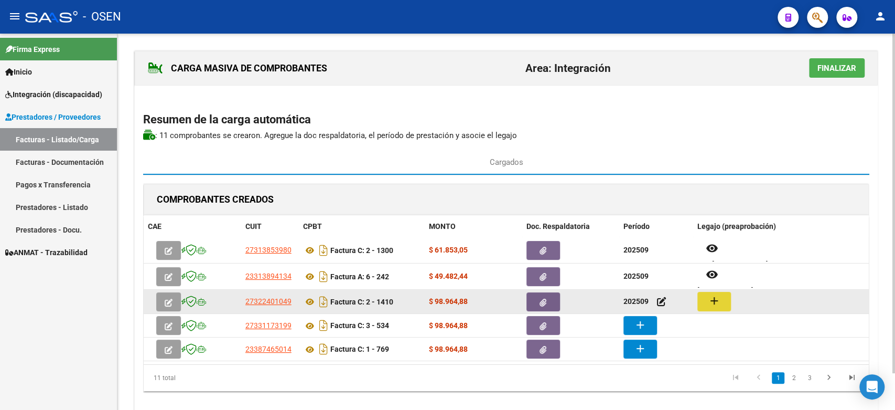
click at [709, 300] on mat-icon "add" at bounding box center [714, 300] width 13 height 13
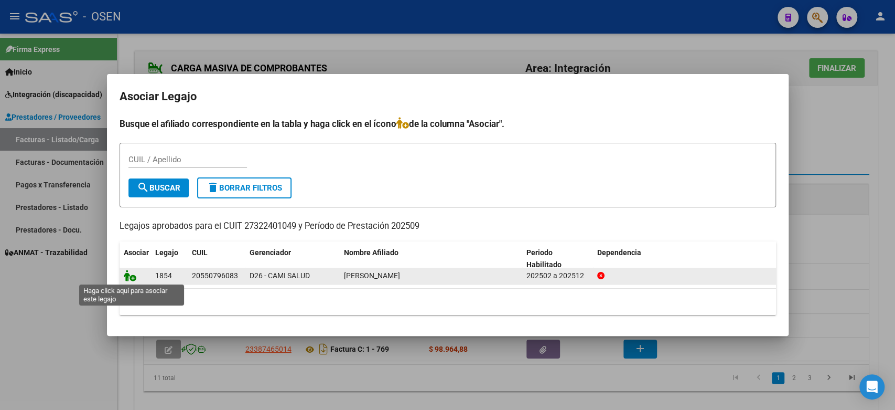
click at [135, 272] on icon at bounding box center [130, 276] width 13 height 12
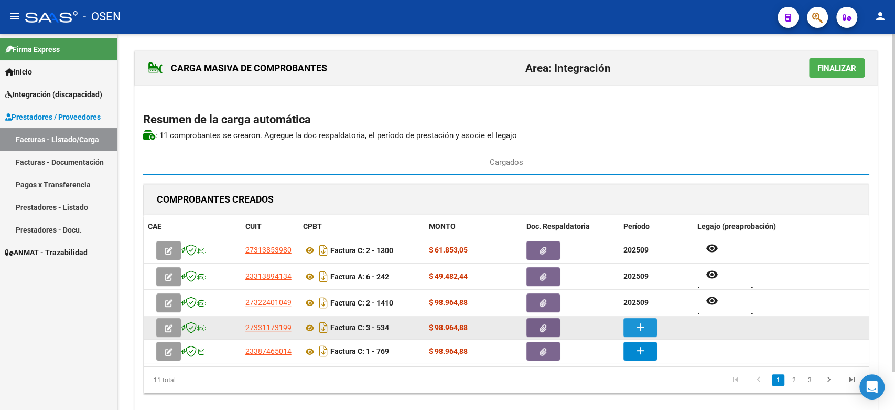
click at [649, 329] on button "add" at bounding box center [641, 327] width 34 height 19
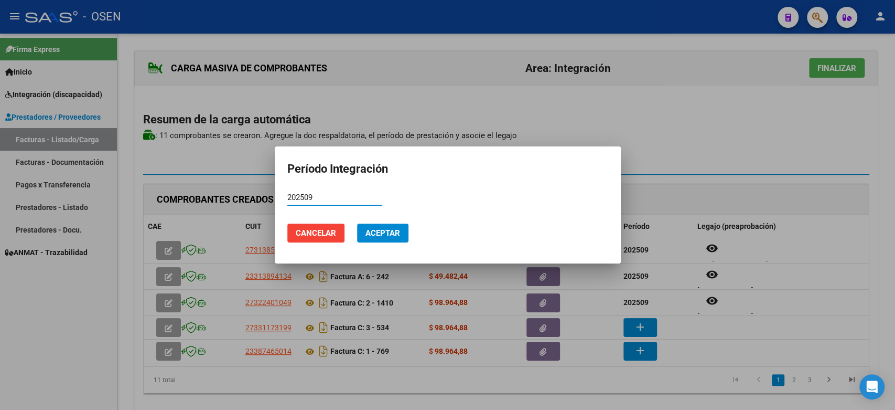
type input "202509"
click at [398, 235] on span "Aceptar" at bounding box center [383, 232] width 35 height 9
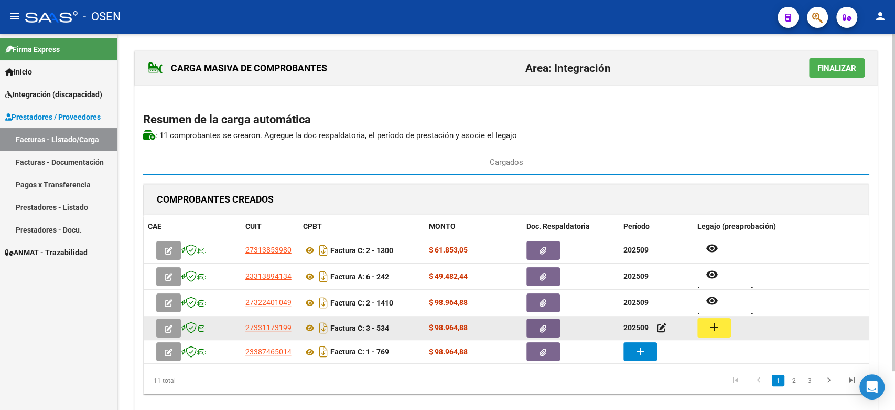
click at [709, 331] on mat-icon "add" at bounding box center [714, 326] width 13 height 13
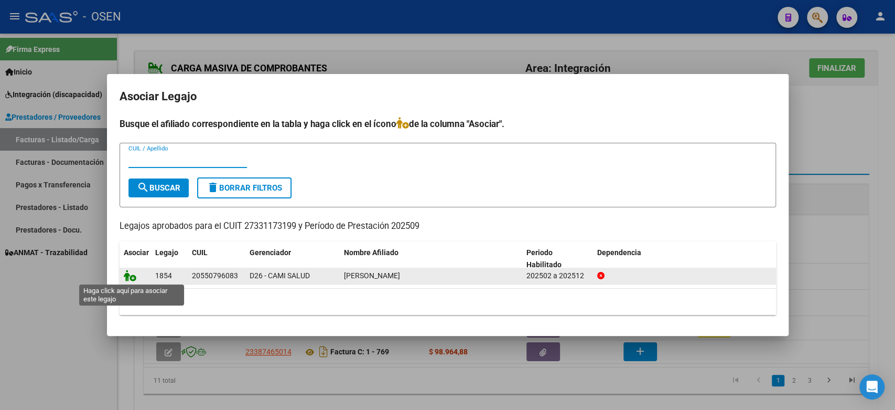
click at [134, 272] on icon at bounding box center [130, 276] width 13 height 12
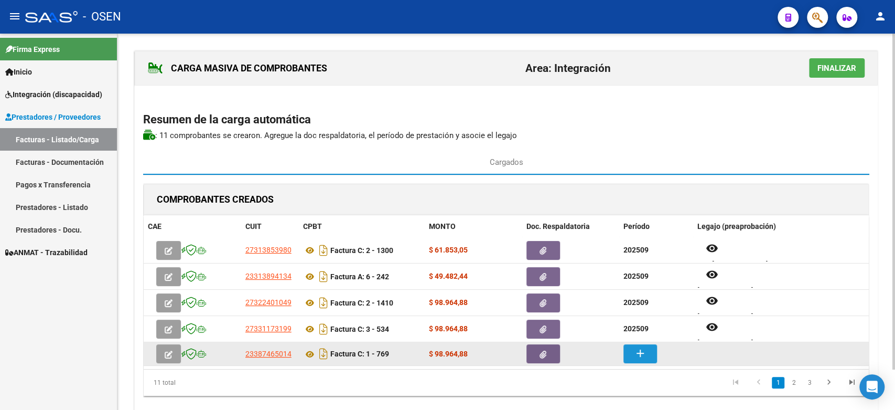
click at [651, 351] on button "add" at bounding box center [641, 353] width 34 height 19
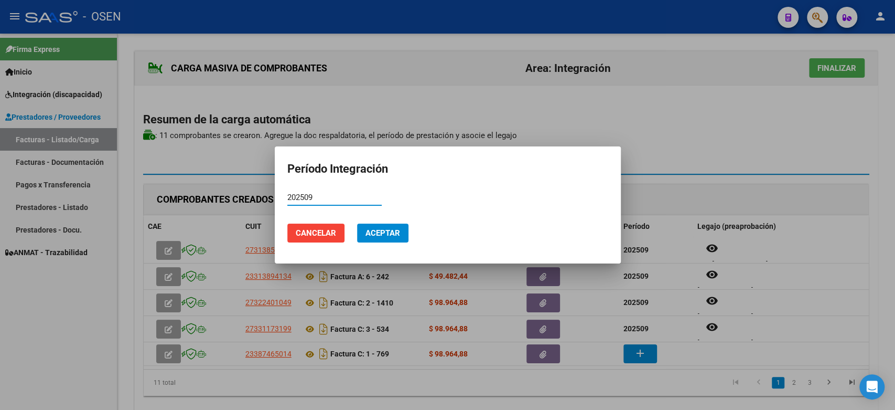
type input "202509"
click at [400, 233] on button "Aceptar" at bounding box center [382, 232] width 51 height 19
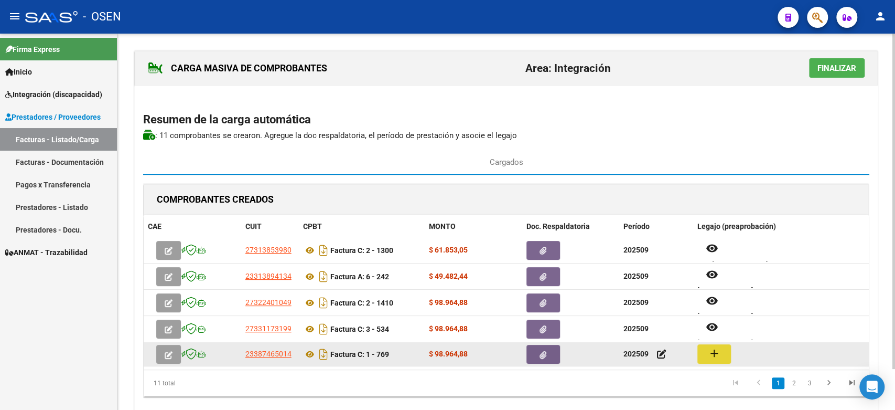
click at [714, 352] on mat-icon "add" at bounding box center [714, 353] width 13 height 13
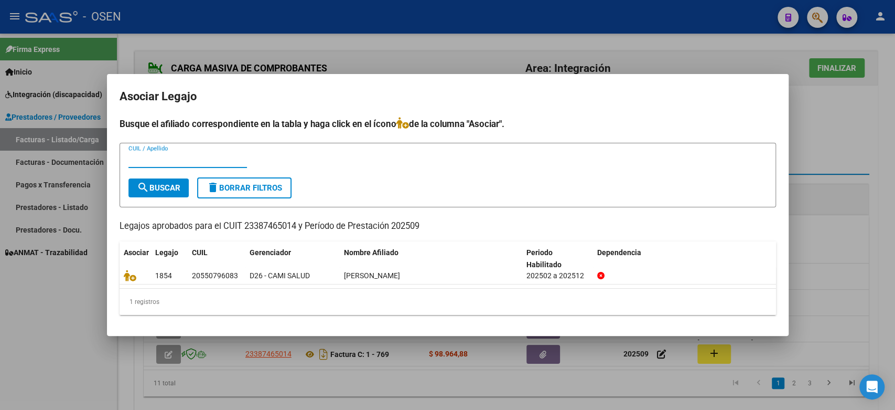
click at [112, 276] on mat-dialog-content "Busque el afiliado correspondiente en la tabla y haga click en el ícono de la c…" at bounding box center [448, 220] width 682 height 206
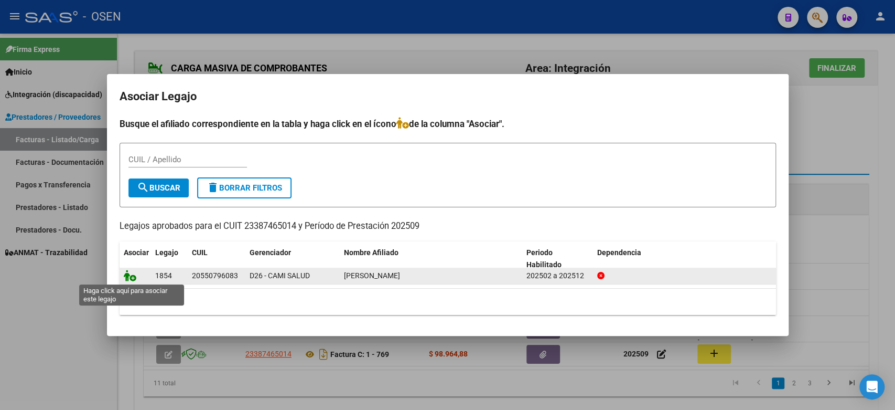
click at [130, 272] on icon at bounding box center [130, 276] width 13 height 12
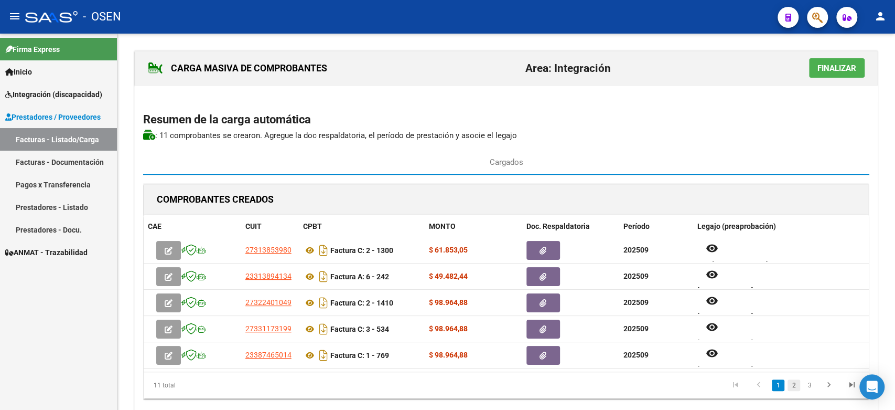
click at [794, 385] on link "2" at bounding box center [794, 385] width 13 height 12
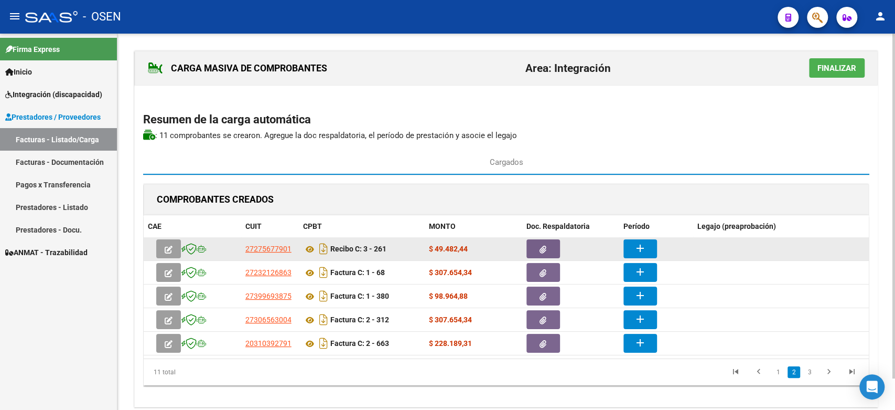
click at [639, 251] on mat-icon "add" at bounding box center [640, 248] width 13 height 13
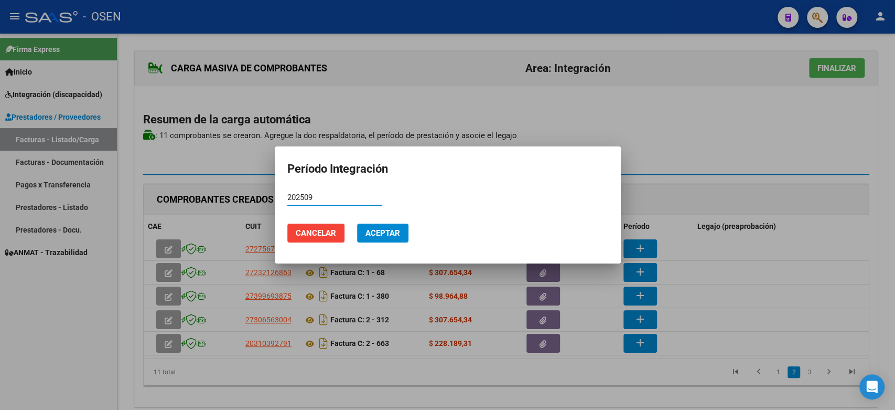
type input "202509"
drag, startPoint x: 390, startPoint y: 240, endPoint x: 420, endPoint y: 231, distance: 31.0
click at [390, 239] on button "Aceptar" at bounding box center [382, 232] width 51 height 19
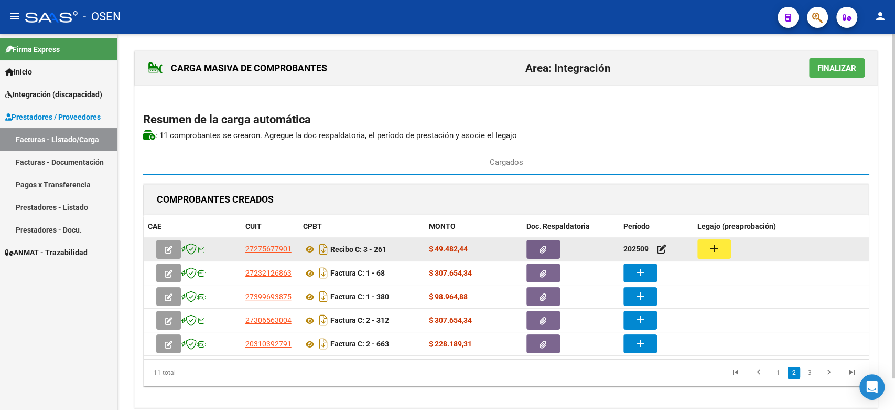
click at [714, 247] on mat-icon "add" at bounding box center [714, 248] width 13 height 13
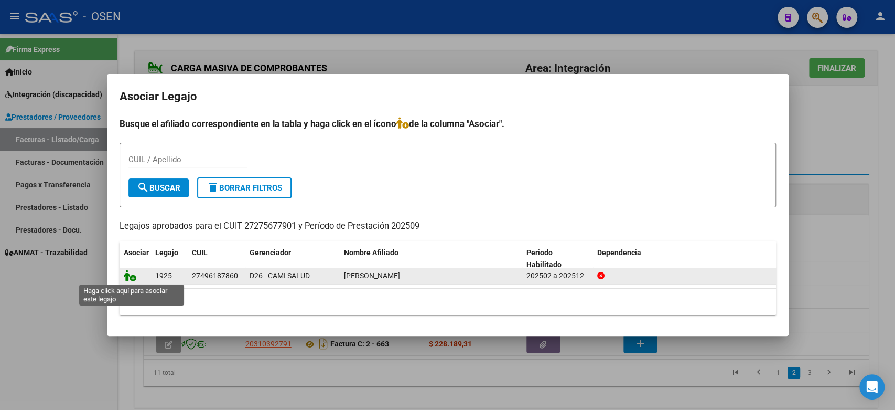
click at [130, 278] on icon at bounding box center [130, 276] width 13 height 12
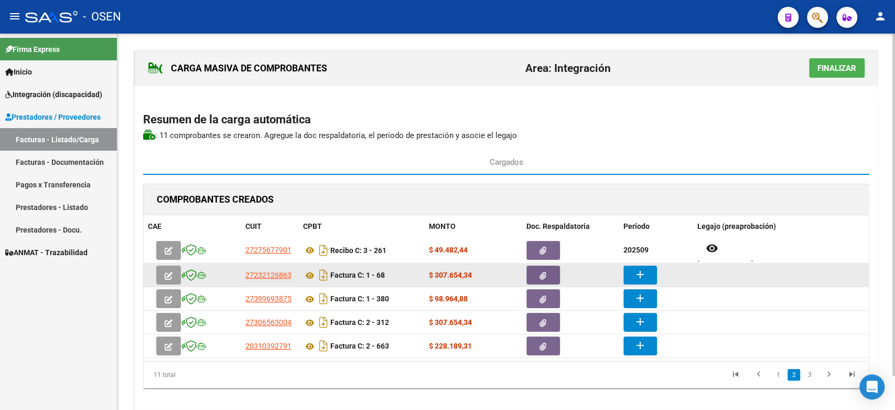
drag, startPoint x: 649, startPoint y: 263, endPoint x: 646, endPoint y: 259, distance: 5.4
click at [649, 263] on datatable-body-cell "add" at bounding box center [656, 274] width 74 height 23
click at [642, 276] on mat-icon "add" at bounding box center [640, 274] width 13 height 13
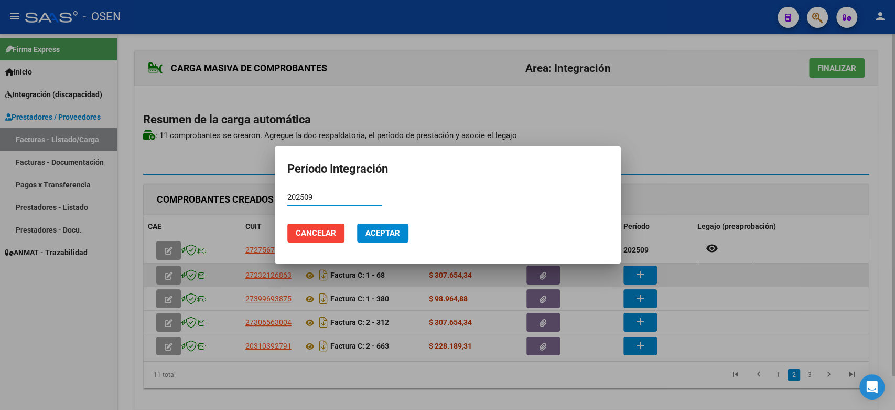
type input "202509"
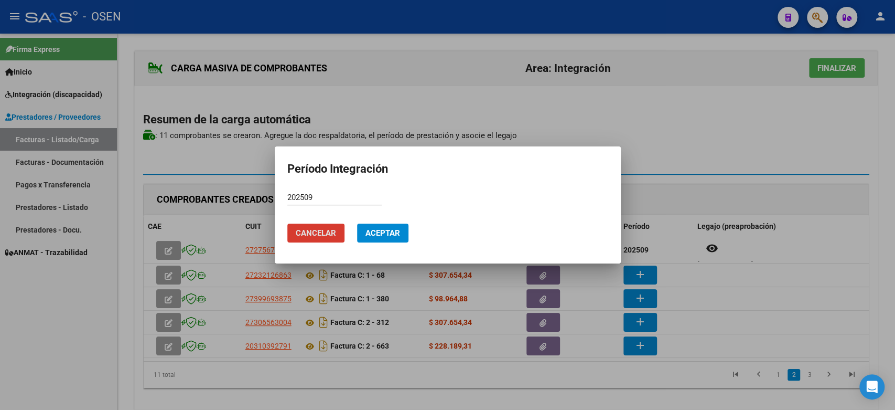
click at [389, 234] on span "Aceptar" at bounding box center [383, 232] width 35 height 9
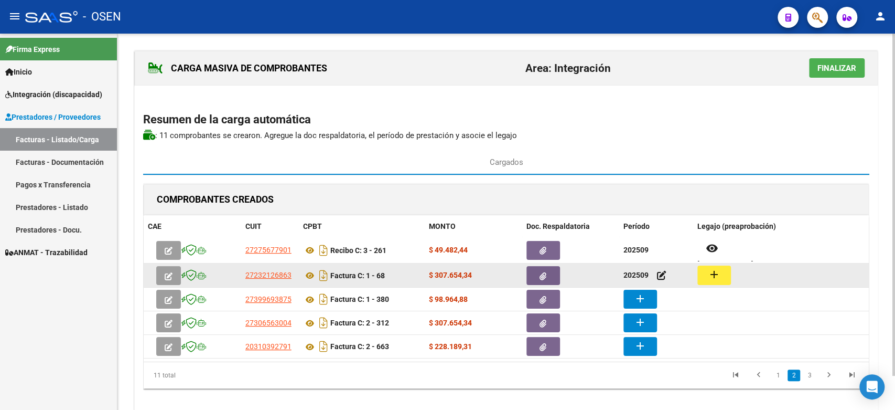
click at [715, 276] on mat-icon "add" at bounding box center [714, 274] width 13 height 13
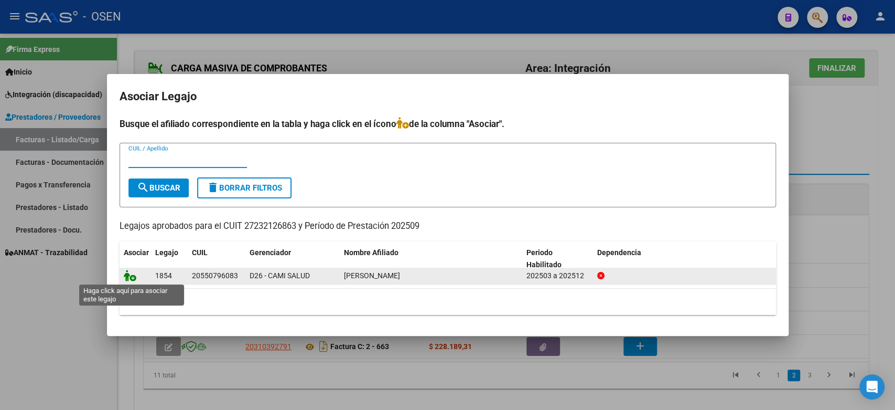
click at [130, 276] on icon at bounding box center [130, 276] width 13 height 12
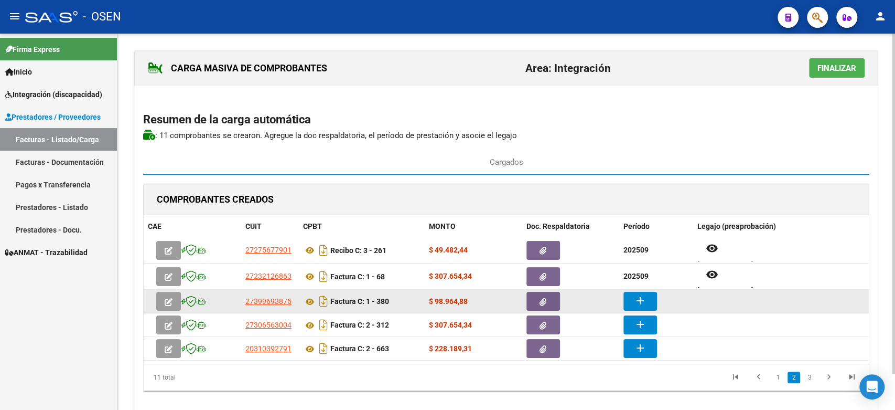
click at [641, 296] on mat-icon "add" at bounding box center [640, 300] width 13 height 13
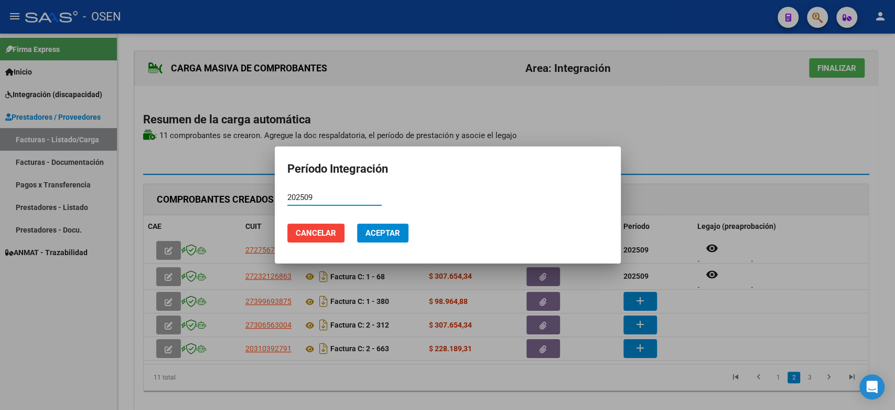
type input "202509"
click at [384, 233] on span "Aceptar" at bounding box center [383, 232] width 35 height 9
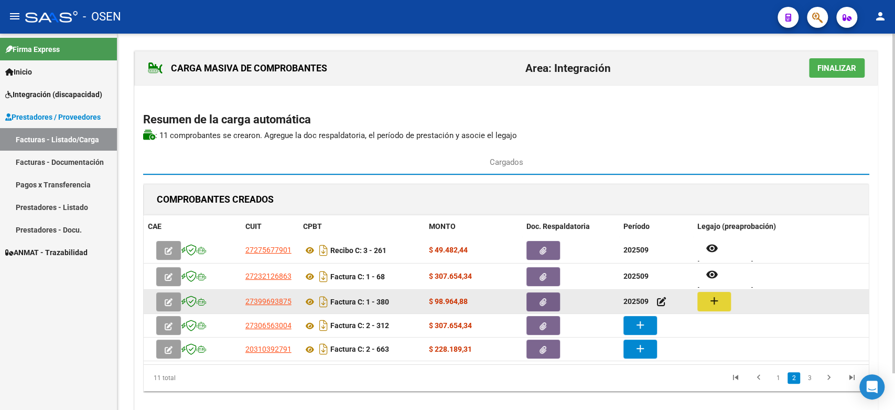
click at [716, 302] on mat-icon "add" at bounding box center [714, 300] width 13 height 13
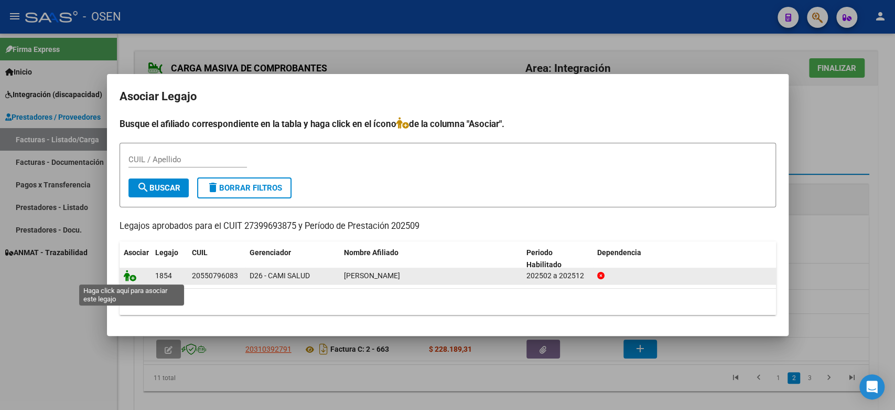
click at [127, 274] on icon at bounding box center [130, 276] width 13 height 12
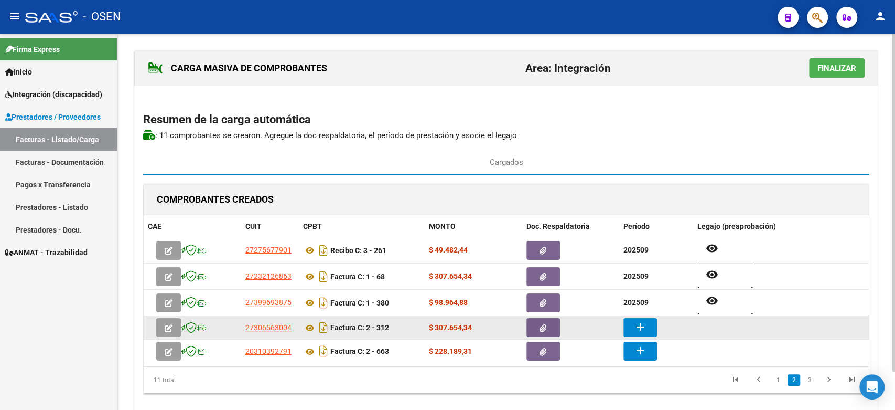
click at [647, 328] on button "add" at bounding box center [641, 327] width 34 height 19
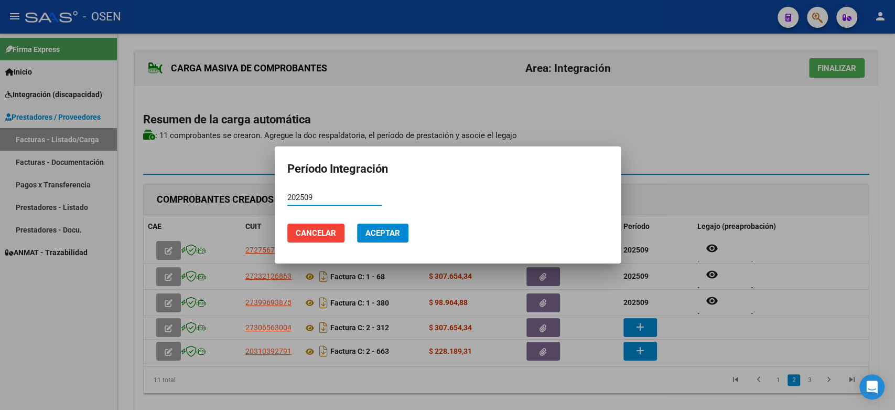
type input "202509"
click at [368, 235] on span "Aceptar" at bounding box center [383, 232] width 35 height 9
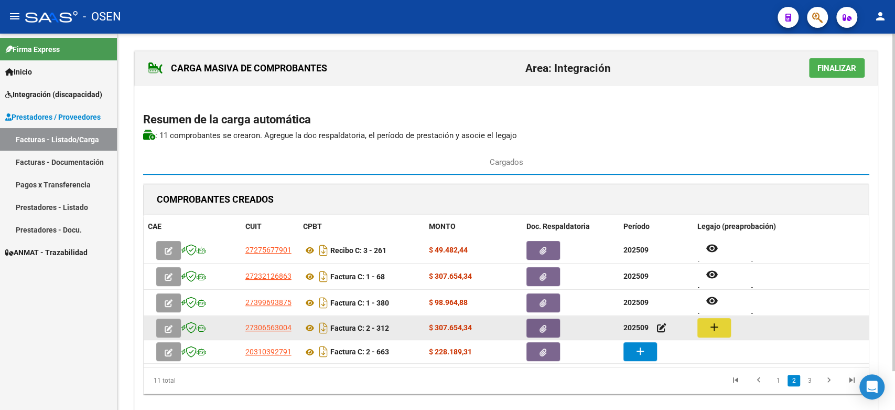
click at [715, 326] on mat-icon "add" at bounding box center [714, 326] width 13 height 13
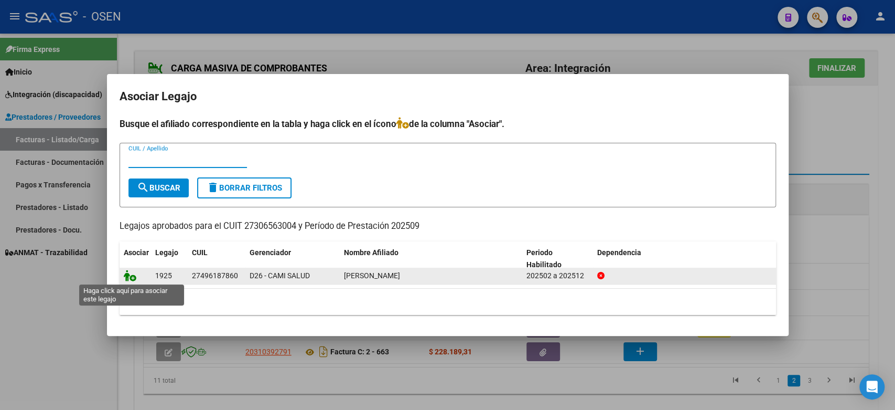
click at [132, 275] on icon at bounding box center [130, 276] width 13 height 12
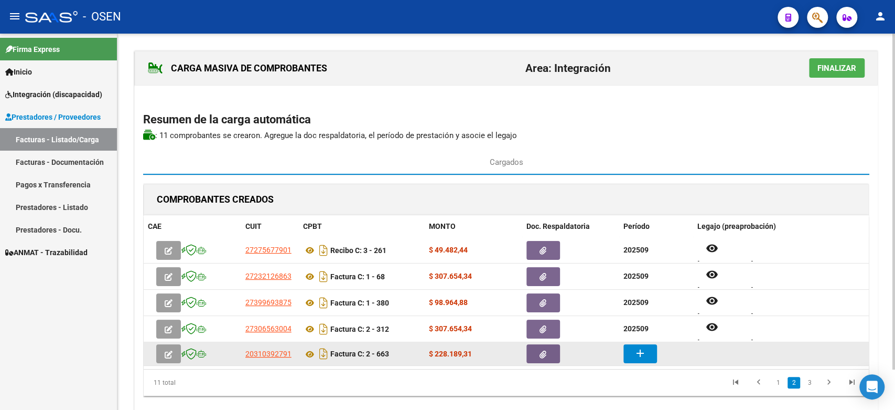
click at [641, 352] on mat-icon "add" at bounding box center [640, 353] width 13 height 13
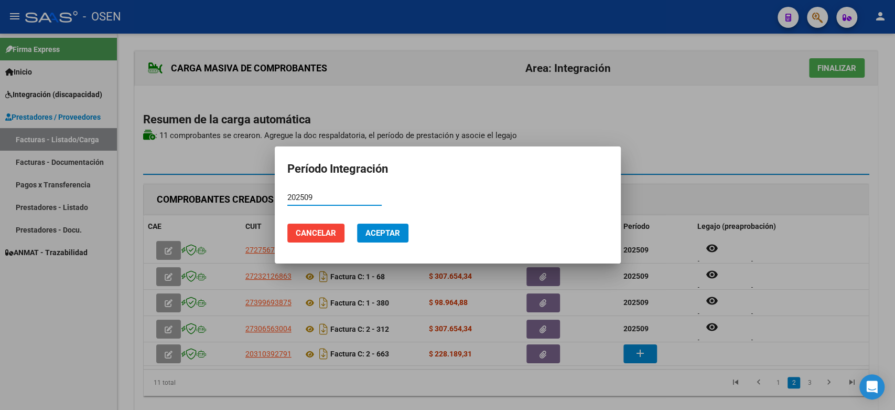
type input "202509"
click at [371, 227] on button "Aceptar" at bounding box center [382, 232] width 51 height 19
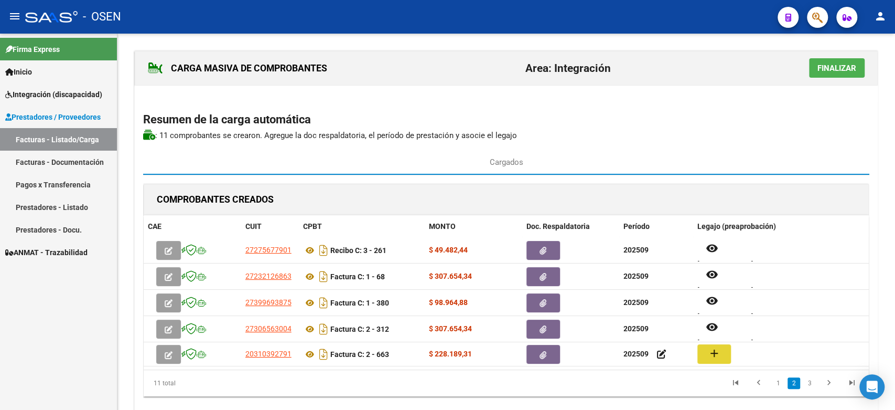
click at [713, 358] on mat-icon "add" at bounding box center [714, 353] width 13 height 13
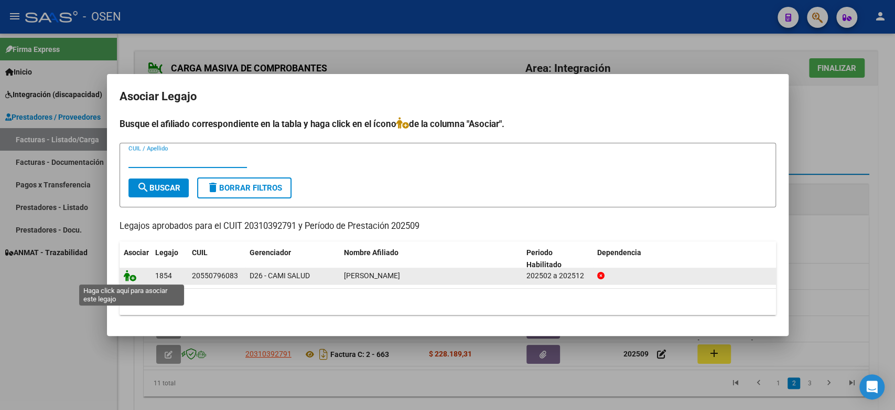
click at [131, 275] on icon at bounding box center [130, 276] width 13 height 12
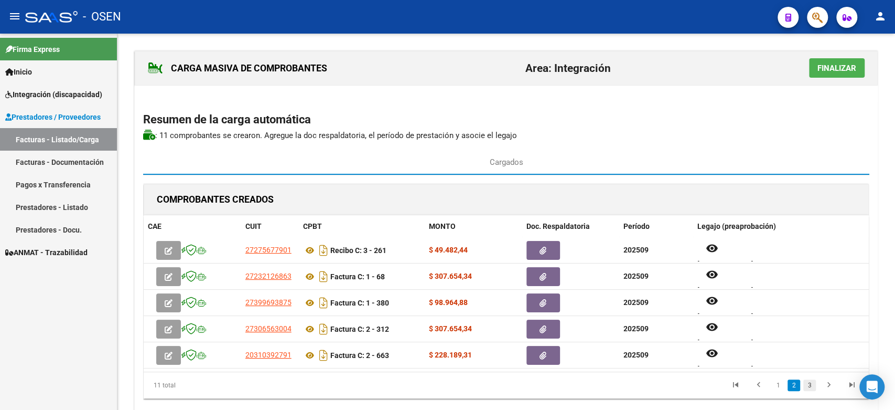
click at [810, 379] on link "3" at bounding box center [809, 385] width 13 height 12
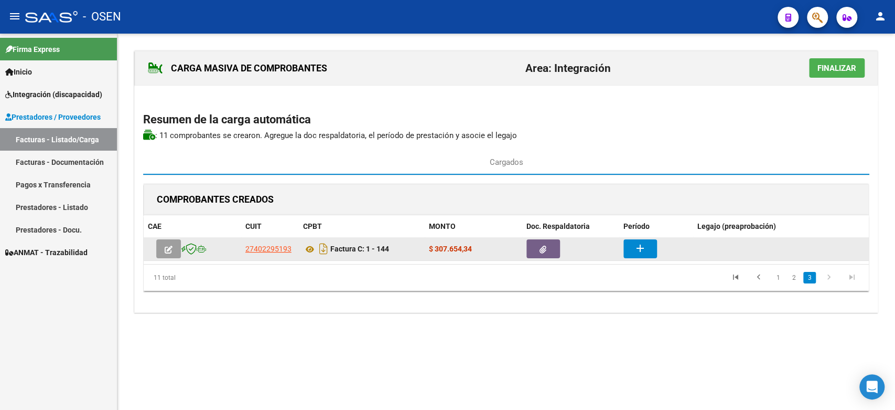
click at [626, 243] on button "add" at bounding box center [641, 248] width 34 height 19
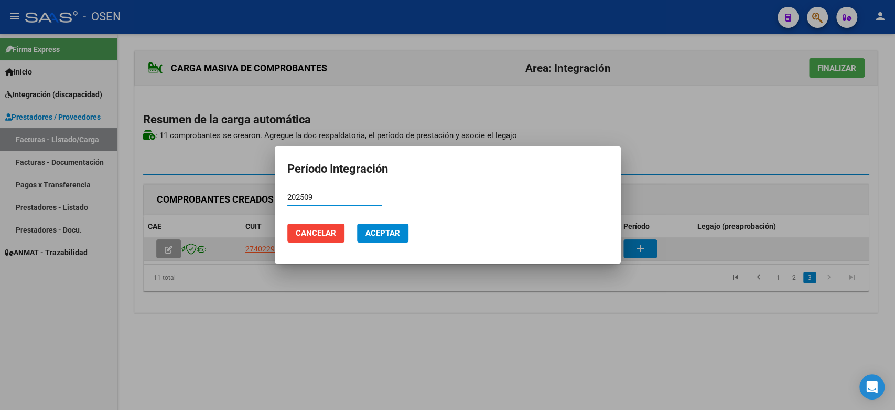
type input "202509"
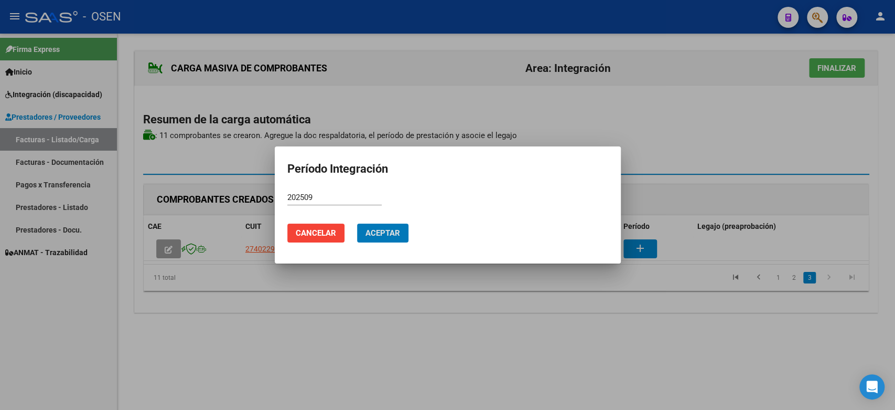
click at [372, 229] on span "Aceptar" at bounding box center [383, 232] width 35 height 9
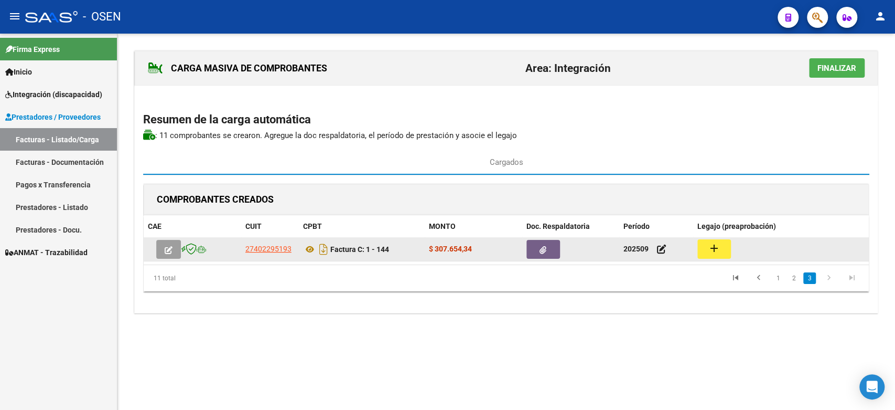
click at [711, 251] on mat-icon "add" at bounding box center [714, 248] width 13 height 13
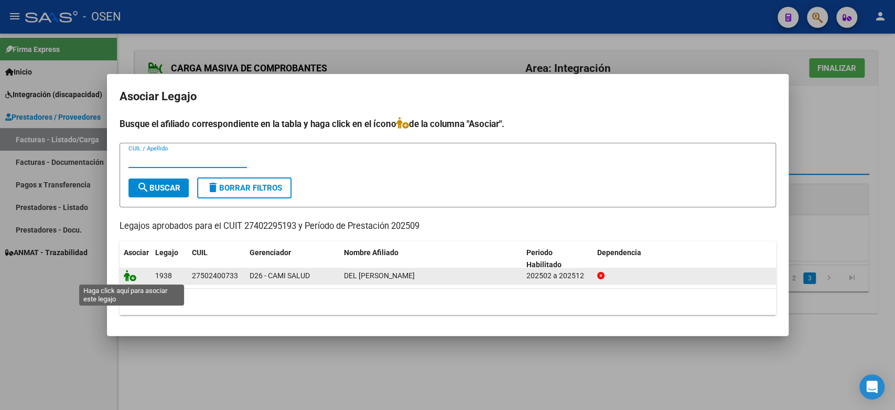
click at [127, 278] on icon at bounding box center [130, 276] width 13 height 12
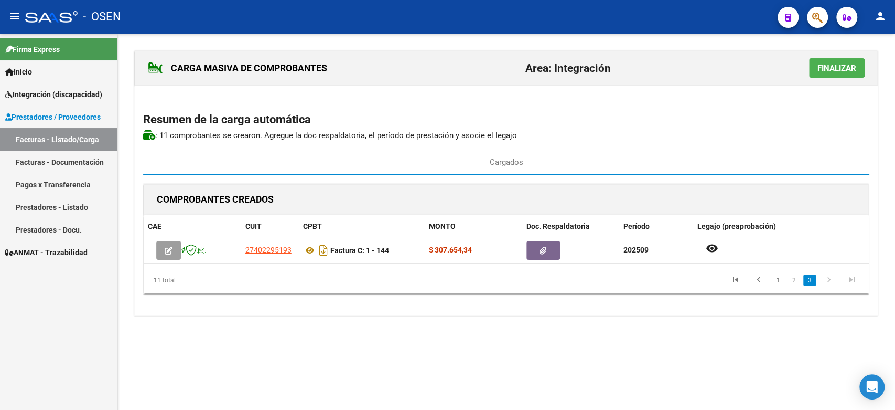
click at [836, 73] on button "Finalizar" at bounding box center [837, 67] width 56 height 19
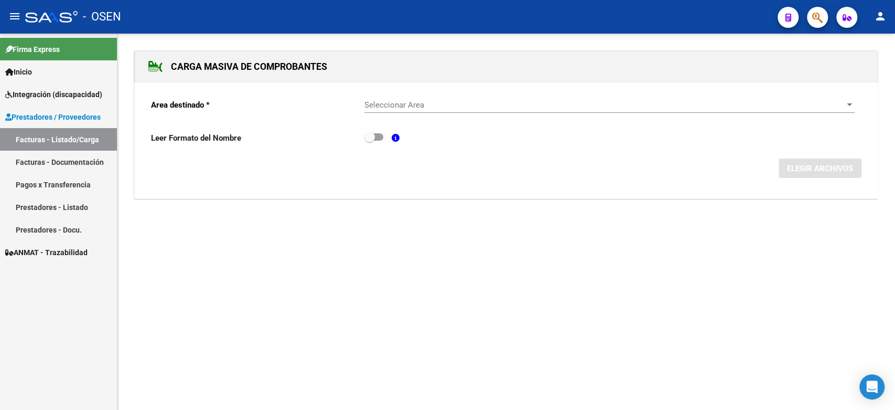
click at [45, 166] on link "Facturas - Documentación" at bounding box center [58, 162] width 117 height 23
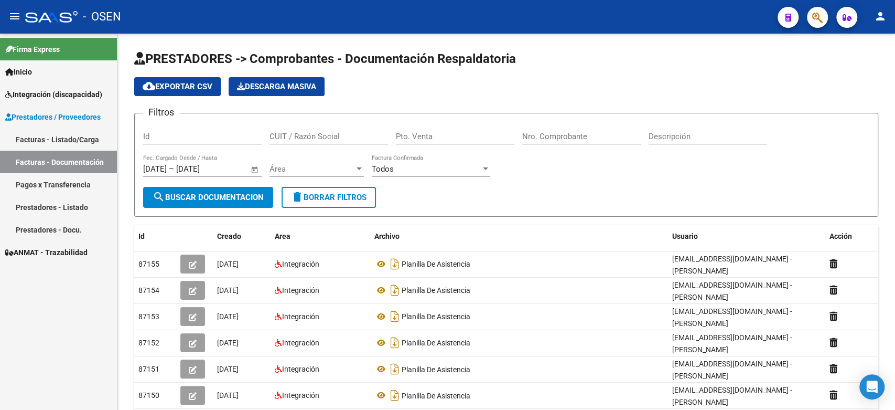
click at [71, 156] on link "Facturas - Documentación" at bounding box center [58, 162] width 117 height 23
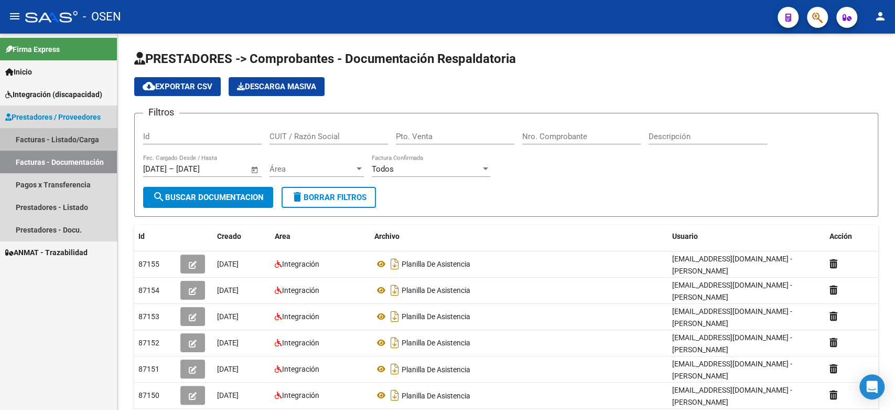
click at [69, 136] on link "Facturas - Listado/Carga" at bounding box center [58, 139] width 117 height 23
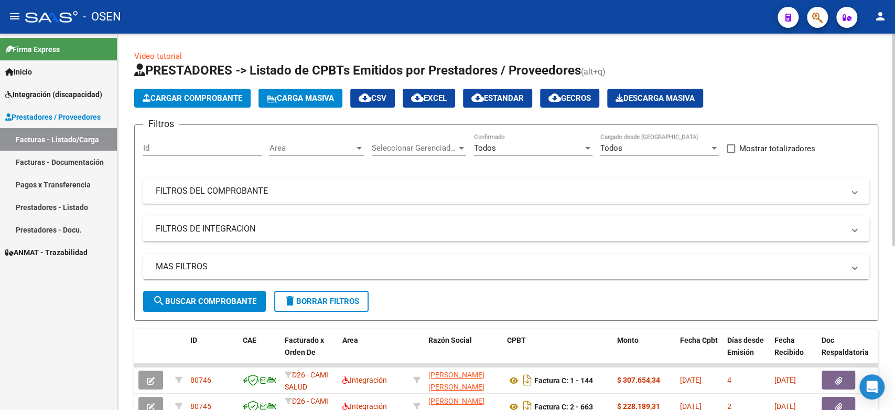
click at [214, 97] on span "Cargar Comprobante" at bounding box center [193, 97] width 100 height 9
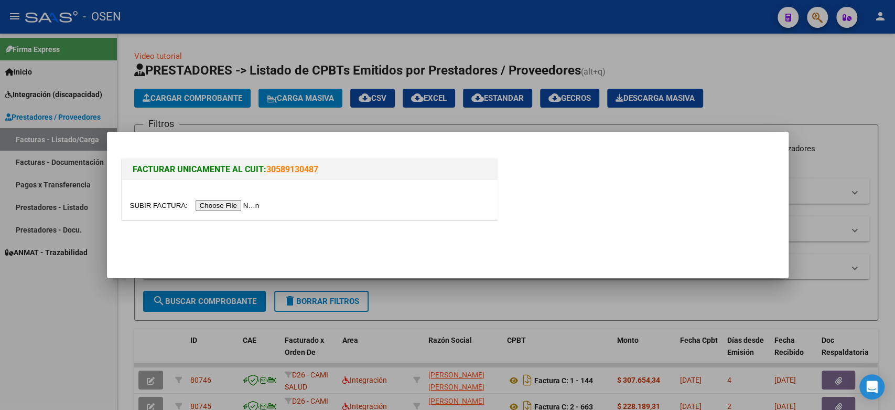
click at [233, 201] on input "file" at bounding box center [196, 205] width 133 height 11
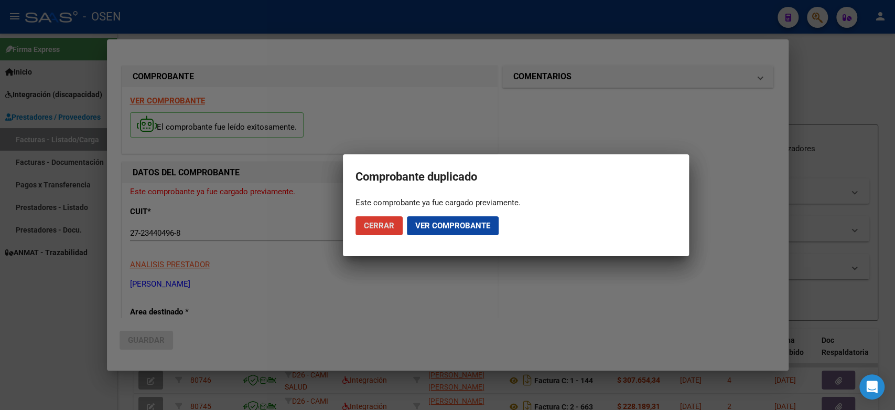
click at [428, 230] on span "Ver comprobante" at bounding box center [452, 225] width 75 height 9
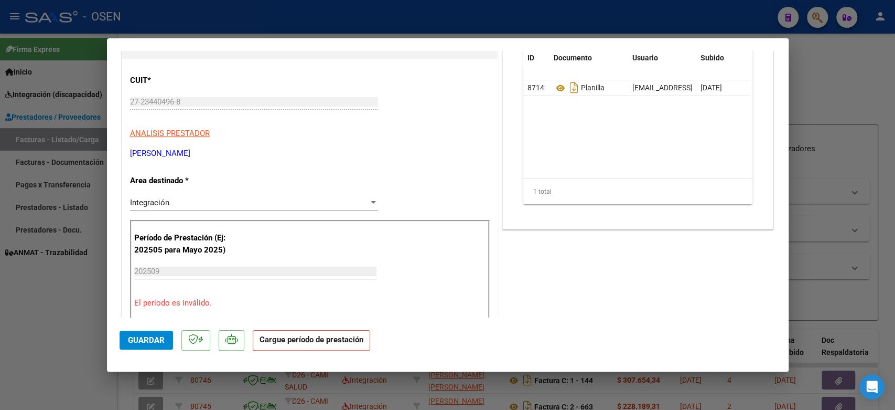
scroll to position [116, 0]
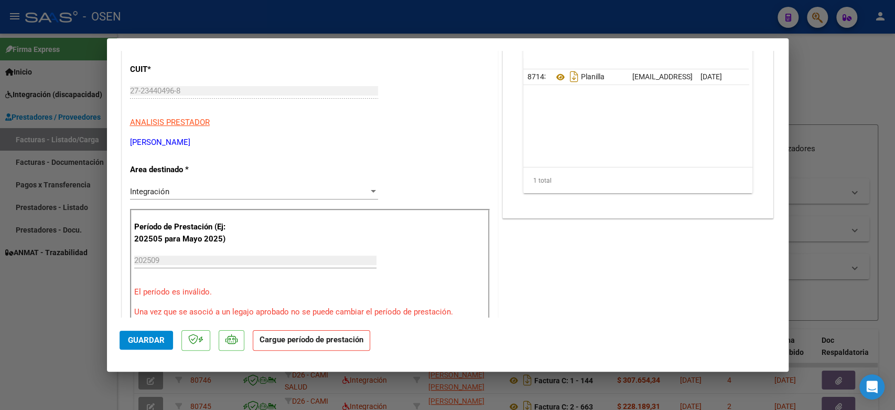
click at [222, 265] on div "202509 Ingrese el Período de Prestación como indica el ejemplo" at bounding box center [255, 260] width 242 height 16
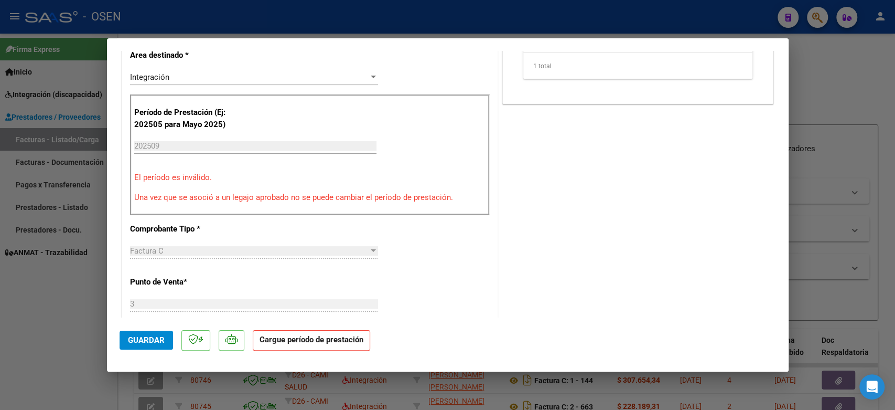
scroll to position [233, 0]
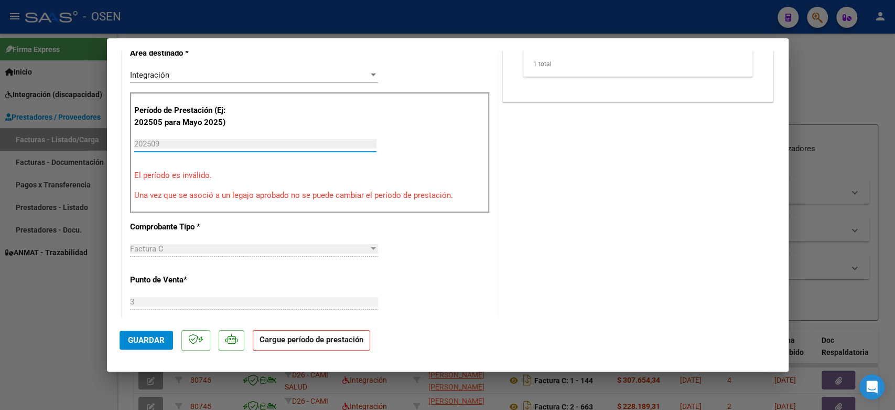
click at [191, 143] on input "202509" at bounding box center [255, 143] width 242 height 9
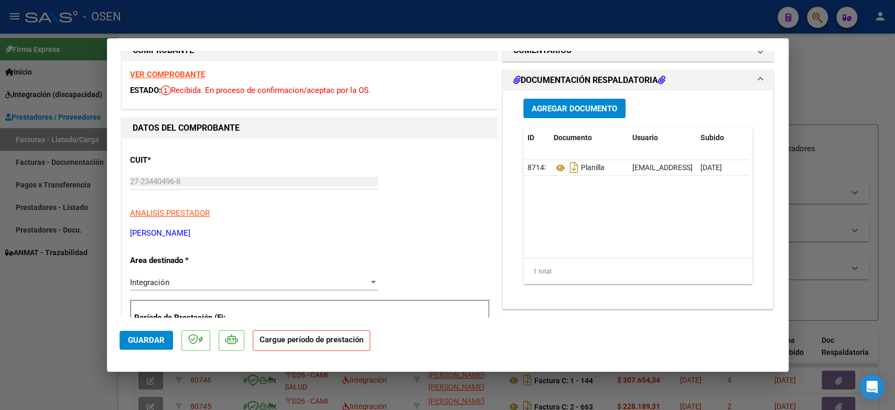
scroll to position [0, 0]
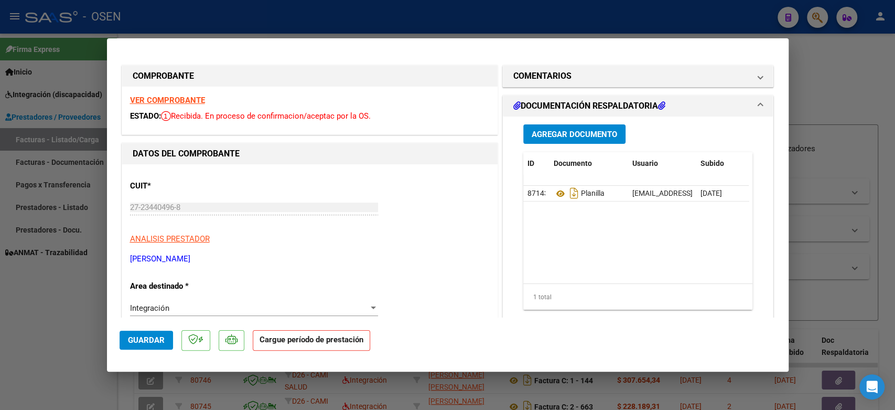
click at [315, 346] on strong "Cargue período de prestación" at bounding box center [311, 340] width 117 height 20
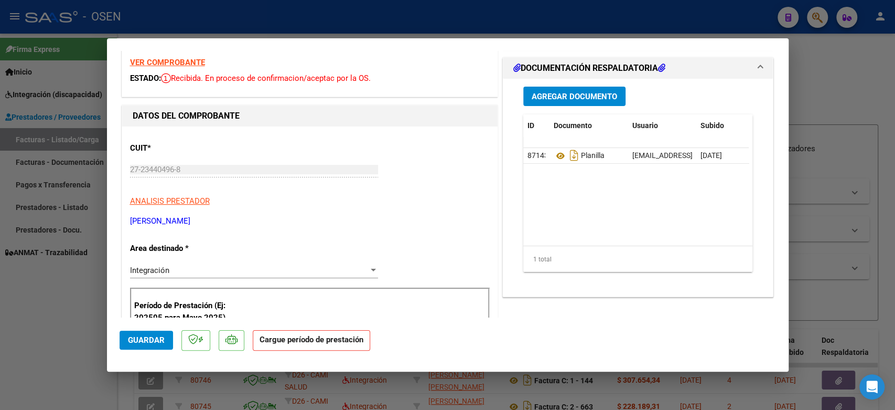
scroll to position [58, 0]
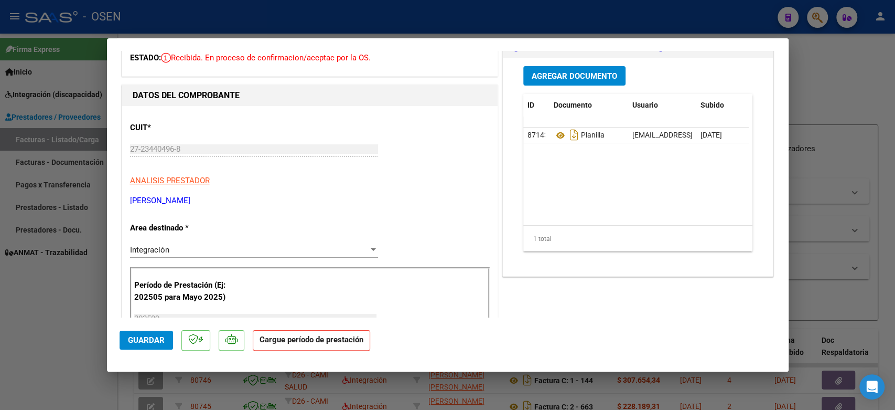
click at [579, 81] on button "Agregar Documento" at bounding box center [574, 75] width 102 height 19
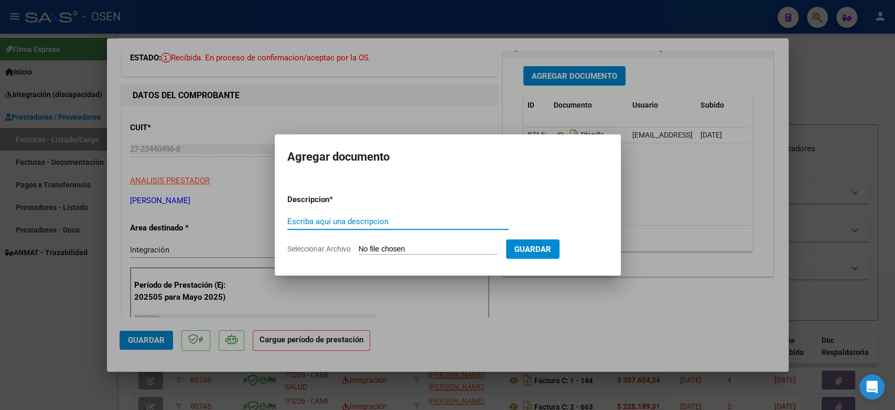
click at [551, 250] on span "Guardar" at bounding box center [532, 248] width 37 height 9
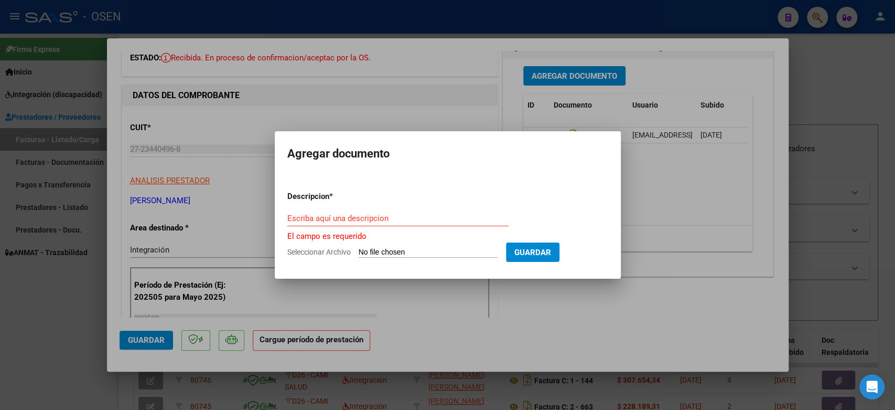
click at [615, 196] on mat-dialog-content "Descripcion * Escriba aquí una descripcion El campo es requerido Seleccionar Ar…" at bounding box center [448, 220] width 346 height 92
drag, startPoint x: 775, startPoint y: 88, endPoint x: 761, endPoint y: 184, distance: 97.5
click at [771, 112] on div at bounding box center [447, 205] width 895 height 410
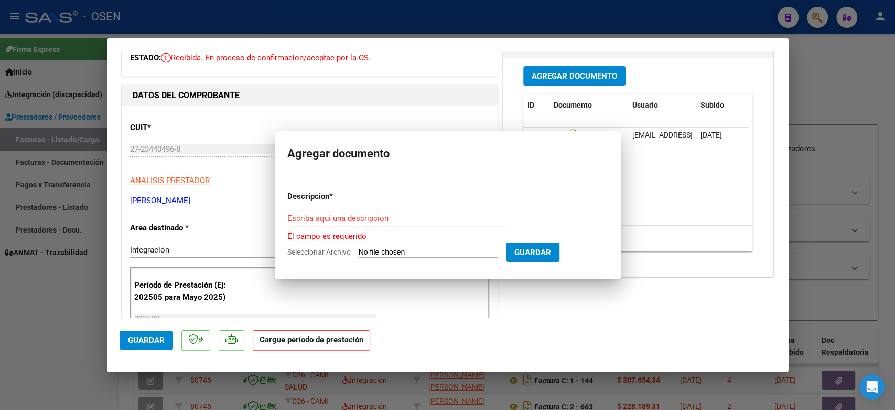
type input "$ 0,00"
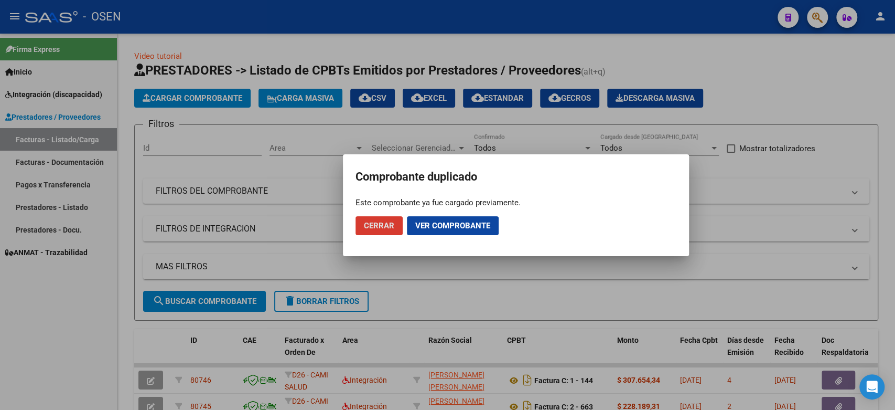
click at [374, 228] on span "Cerrar" at bounding box center [379, 225] width 30 height 9
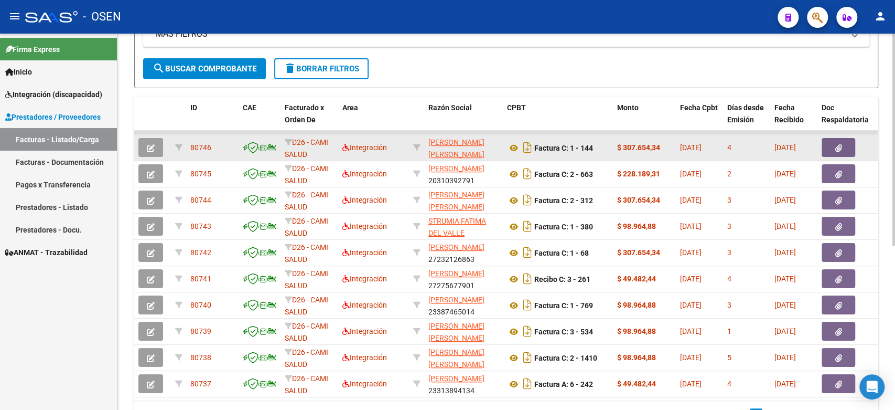
scroll to position [291, 0]
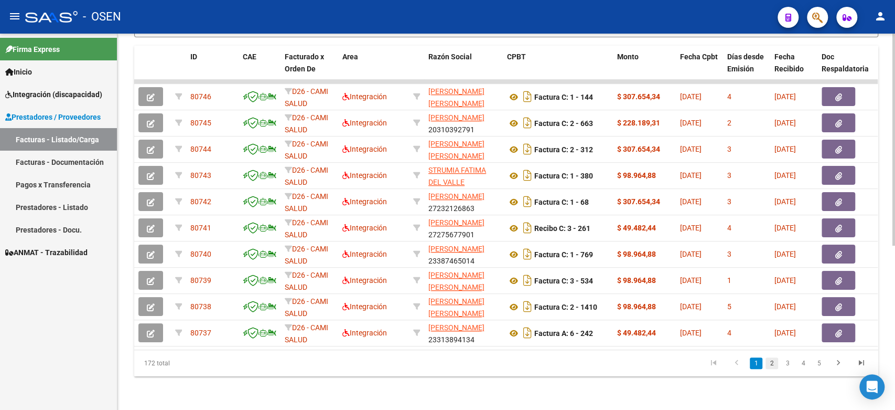
click at [771, 363] on link "2" at bounding box center [772, 363] width 13 height 12
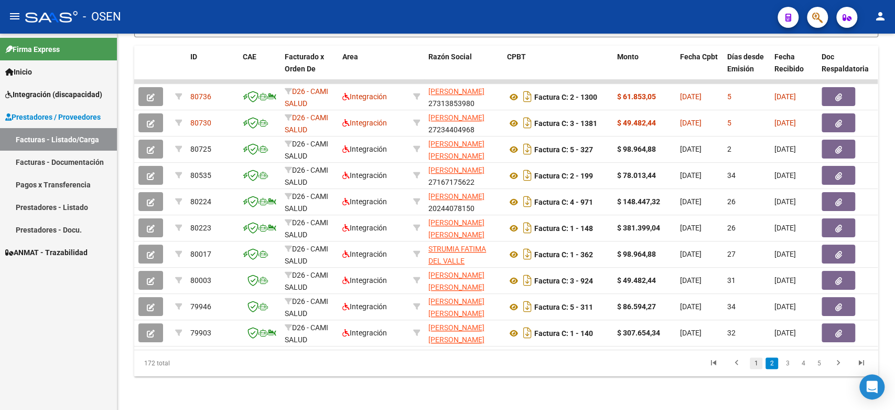
click at [758, 364] on link "1" at bounding box center [756, 363] width 13 height 12
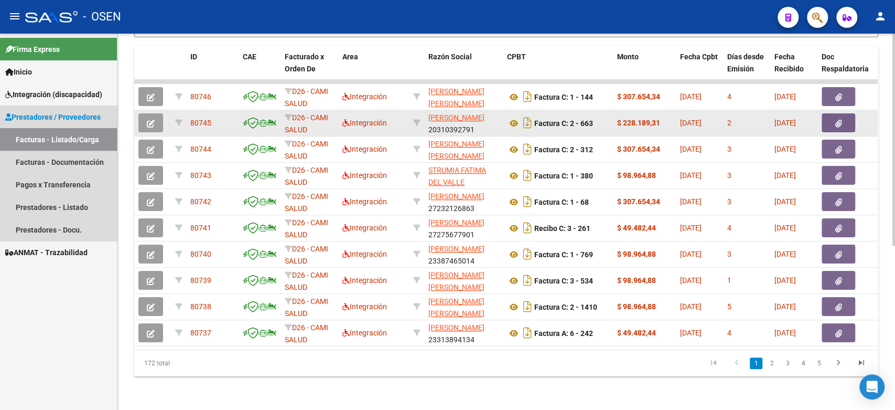
drag, startPoint x: 57, startPoint y: 137, endPoint x: 681, endPoint y: 125, distance: 624.7
click at [57, 137] on link "Facturas - Listado/Carga" at bounding box center [58, 139] width 117 height 23
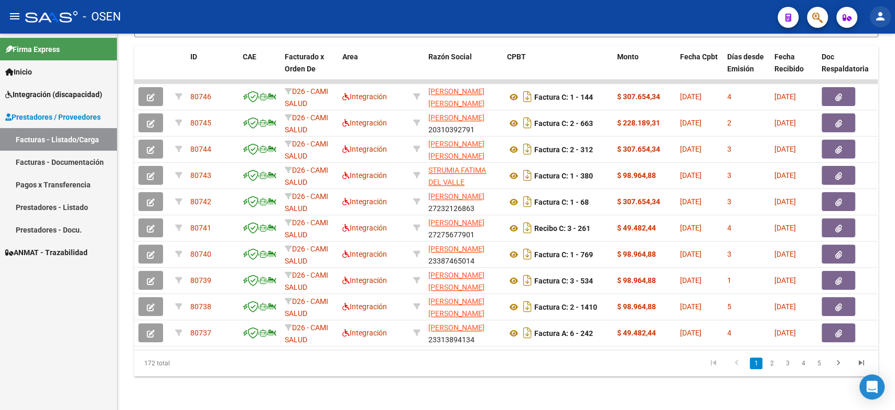
click at [875, 12] on mat-icon "person" at bounding box center [880, 16] width 13 height 13
click at [850, 71] on button "exit_to_app Salir" at bounding box center [859, 69] width 64 height 25
